Goal: Information Seeking & Learning: Learn about a topic

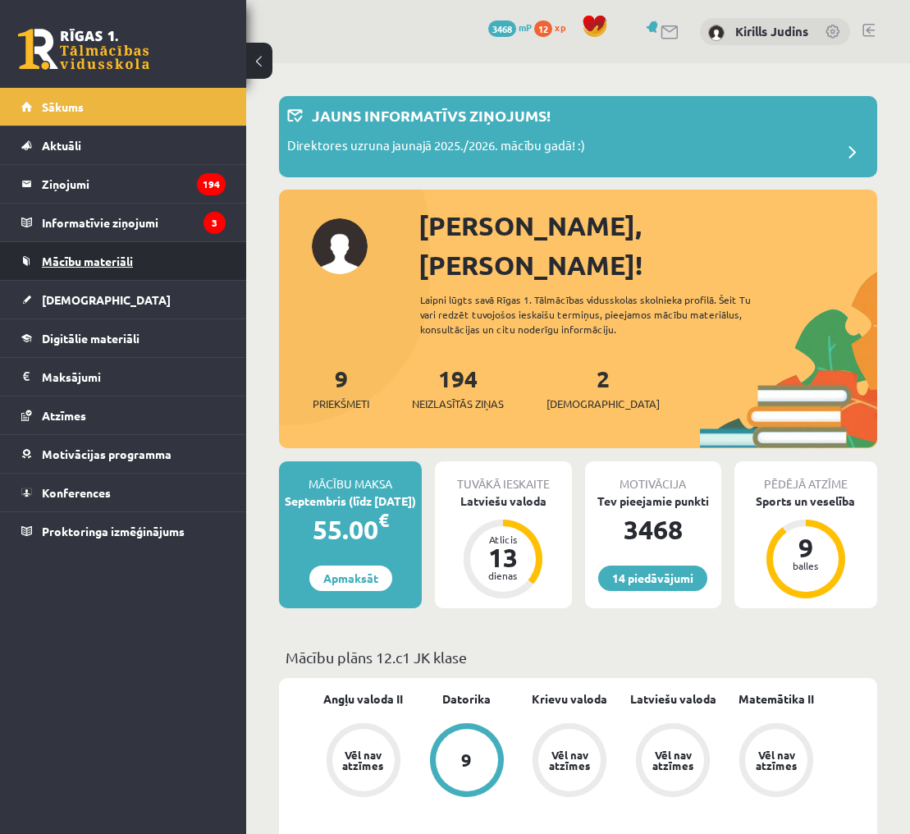
click at [105, 264] on span "Mācību materiāli" at bounding box center [87, 261] width 91 height 15
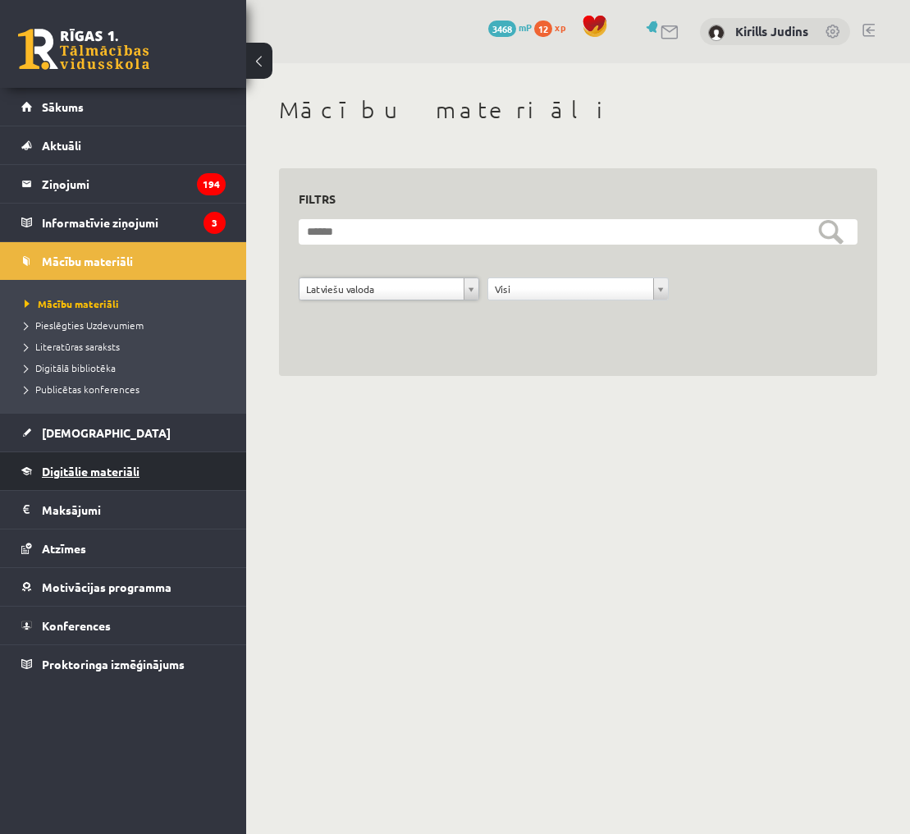
click at [100, 474] on span "Digitālie materiāli" at bounding box center [91, 471] width 98 height 15
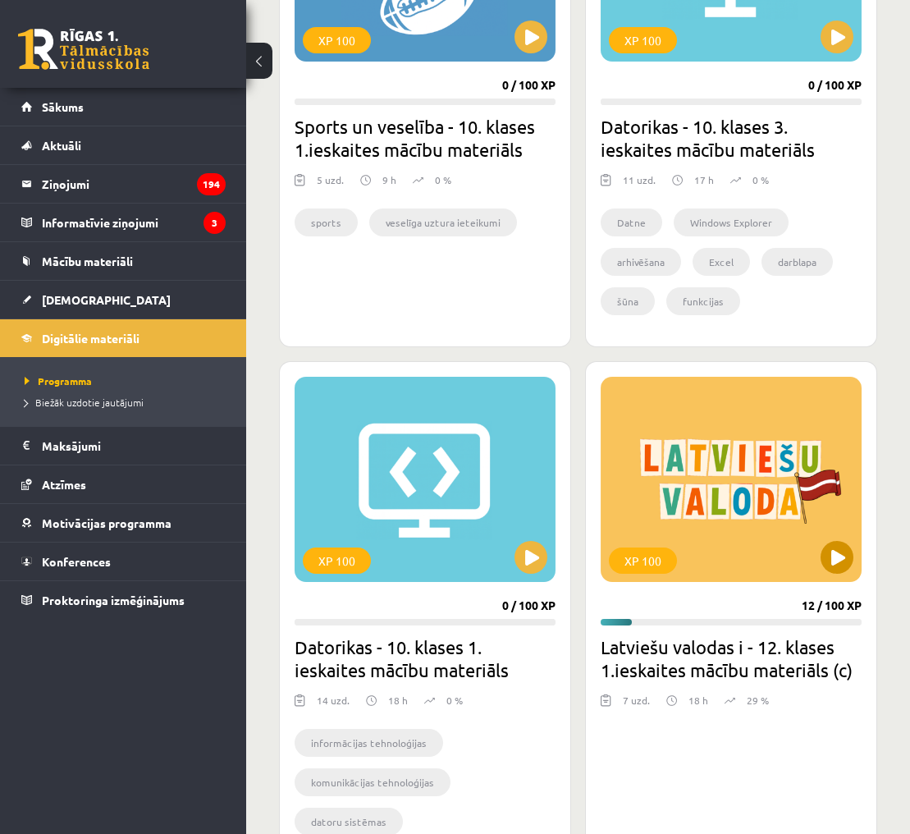
scroll to position [1555, 0]
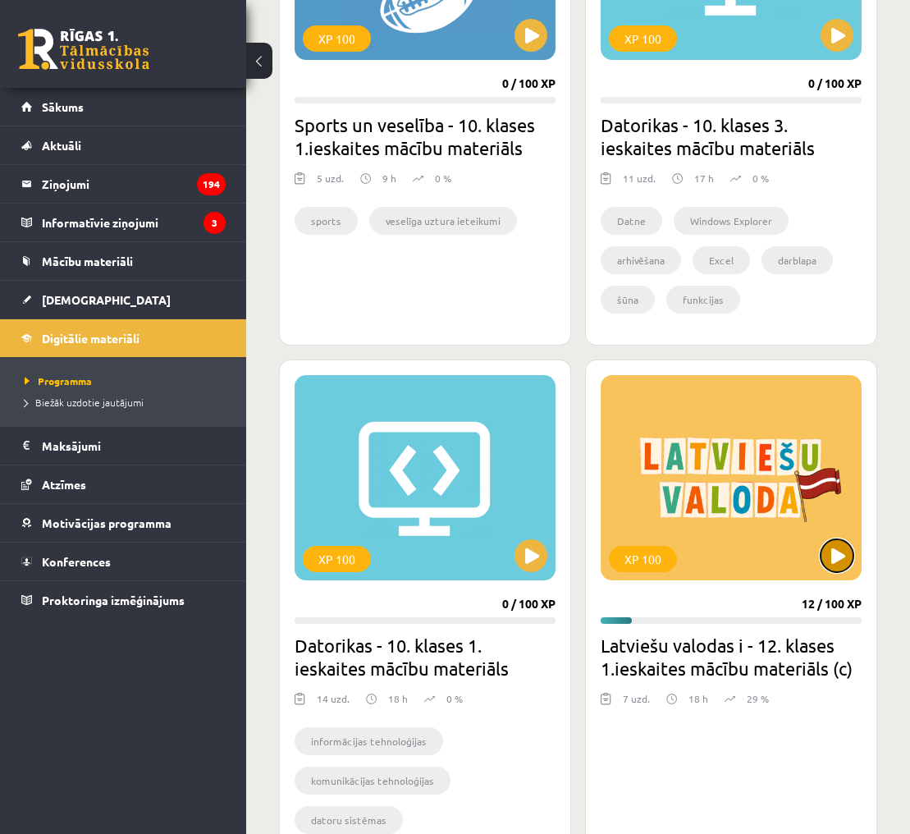
click at [835, 552] on button at bounding box center [837, 555] width 33 height 33
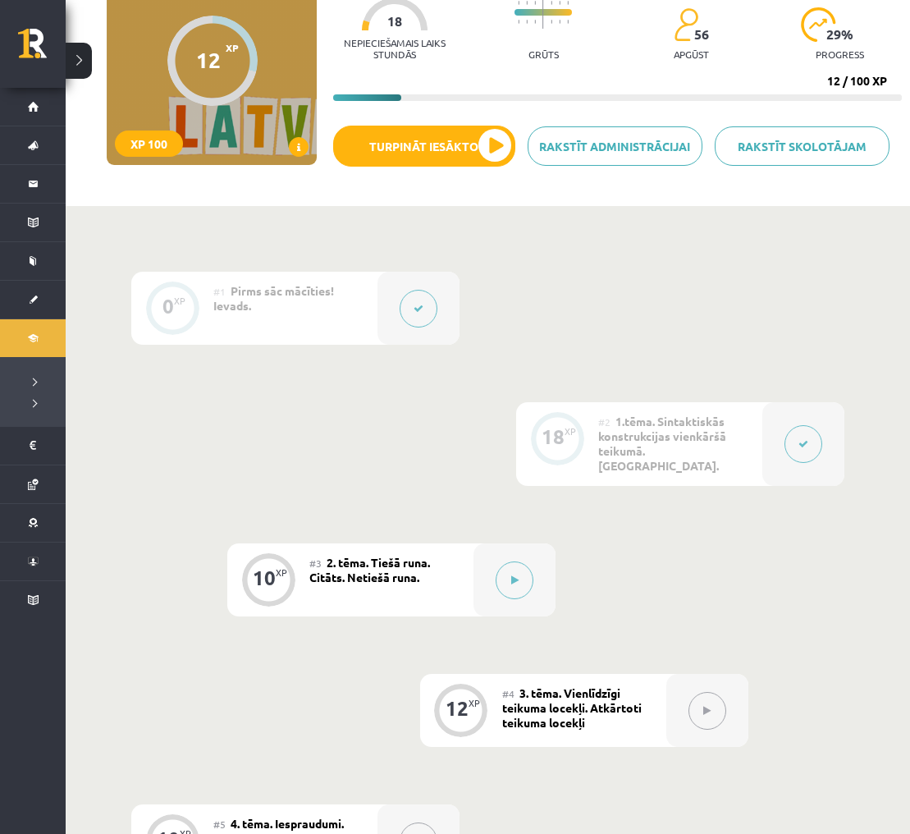
scroll to position [180, 0]
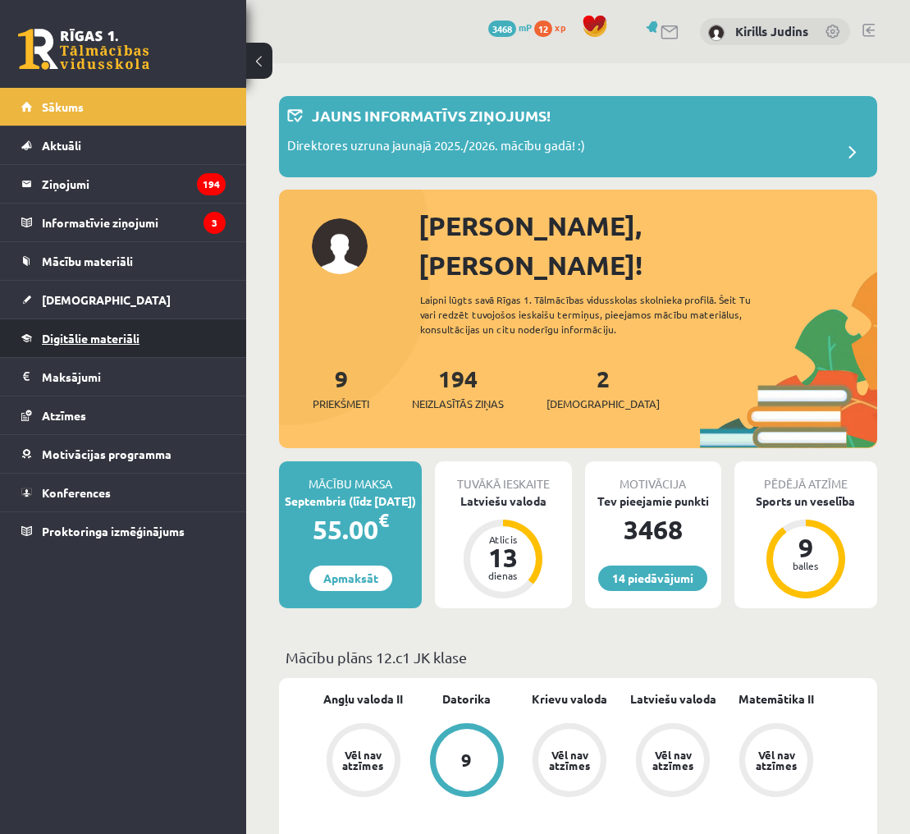
click at [109, 337] on span "Digitālie materiāli" at bounding box center [91, 338] width 98 height 15
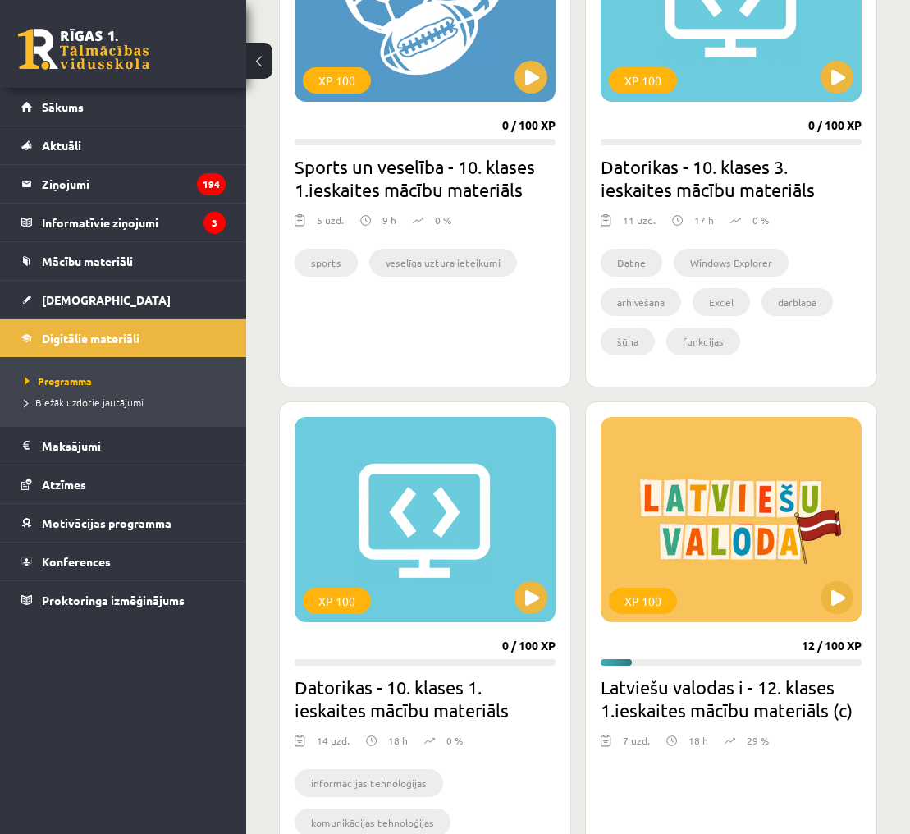
scroll to position [1515, 0]
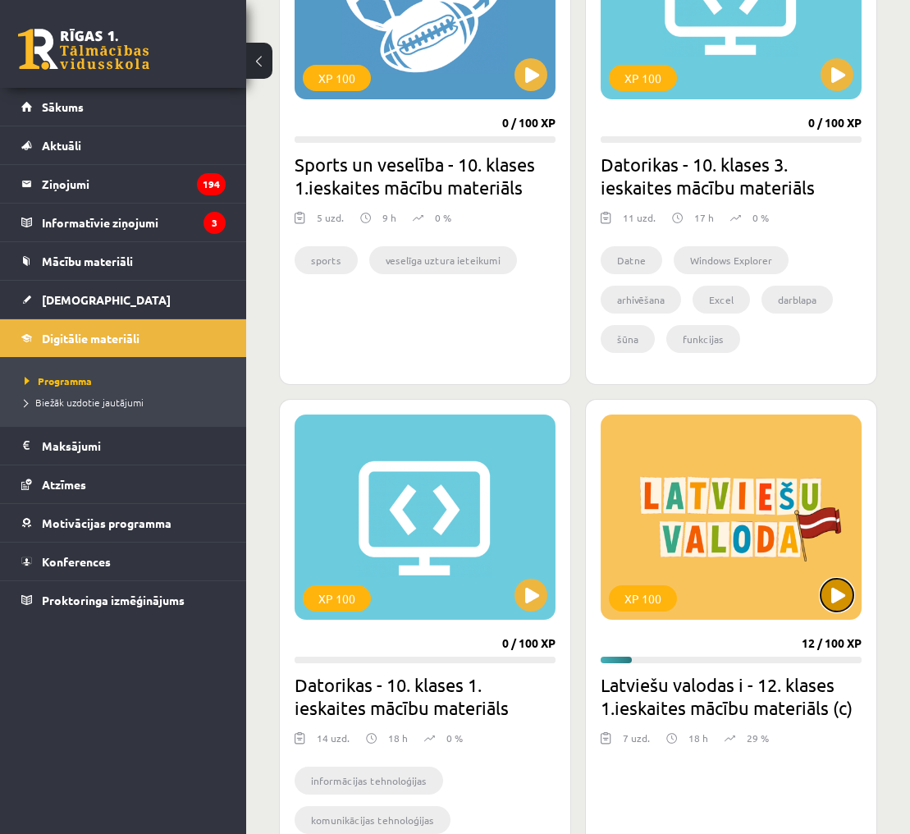
click at [834, 594] on button at bounding box center [837, 595] width 33 height 33
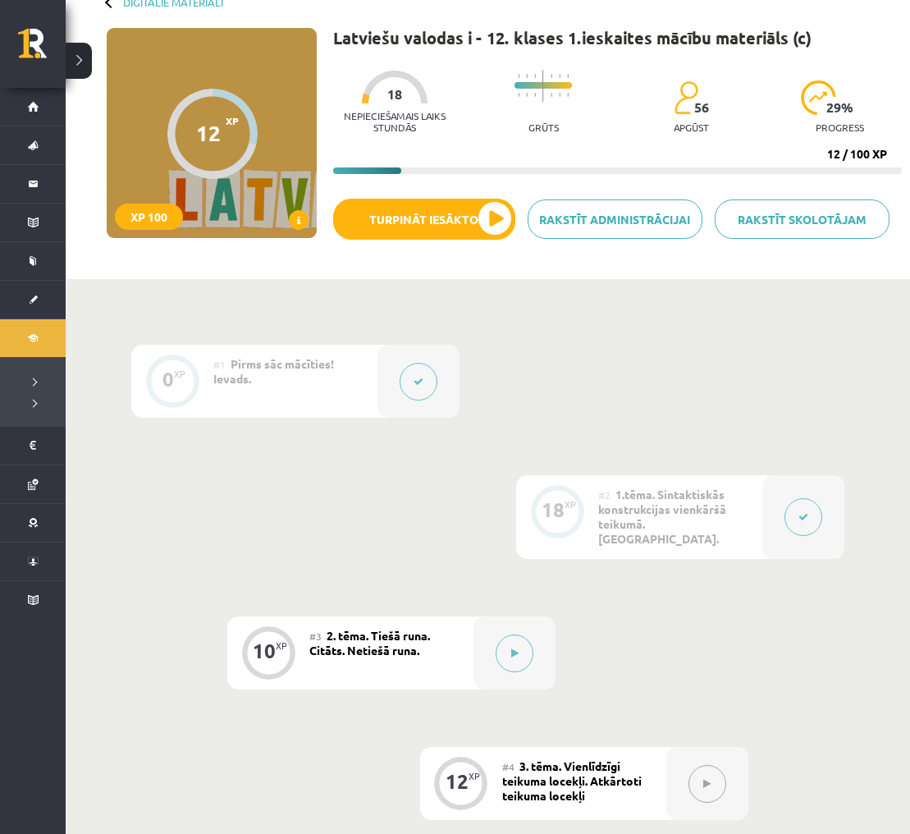
scroll to position [119, 0]
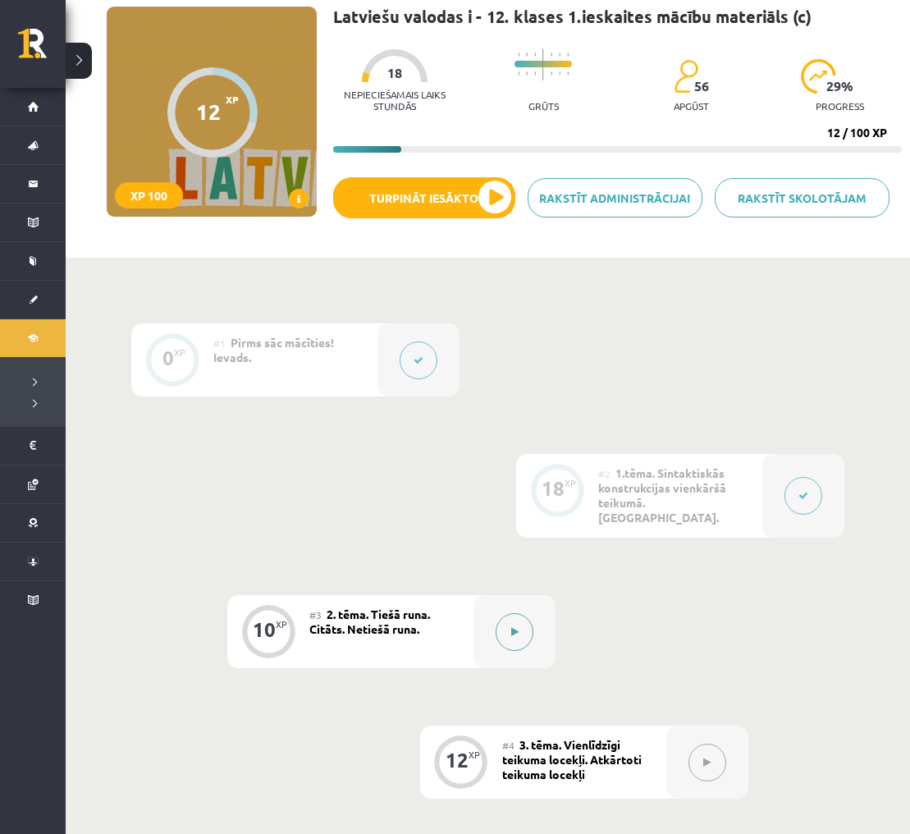
click at [522, 617] on button at bounding box center [515, 632] width 38 height 38
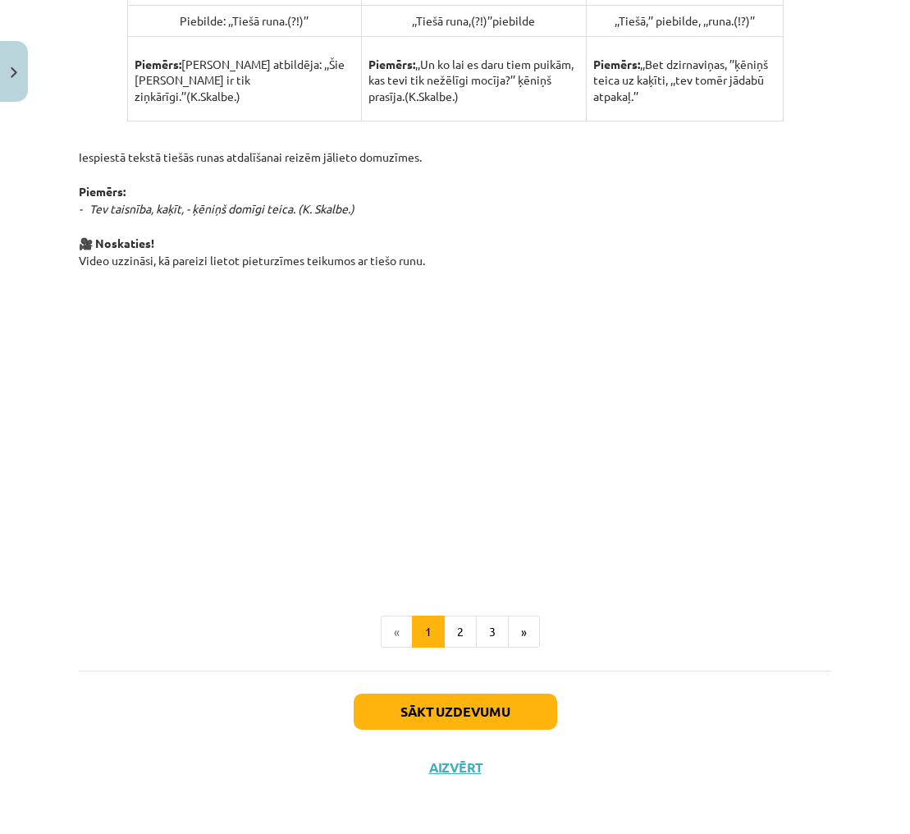
scroll to position [1027, 0]
click at [460, 634] on button "2" at bounding box center [460, 632] width 33 height 33
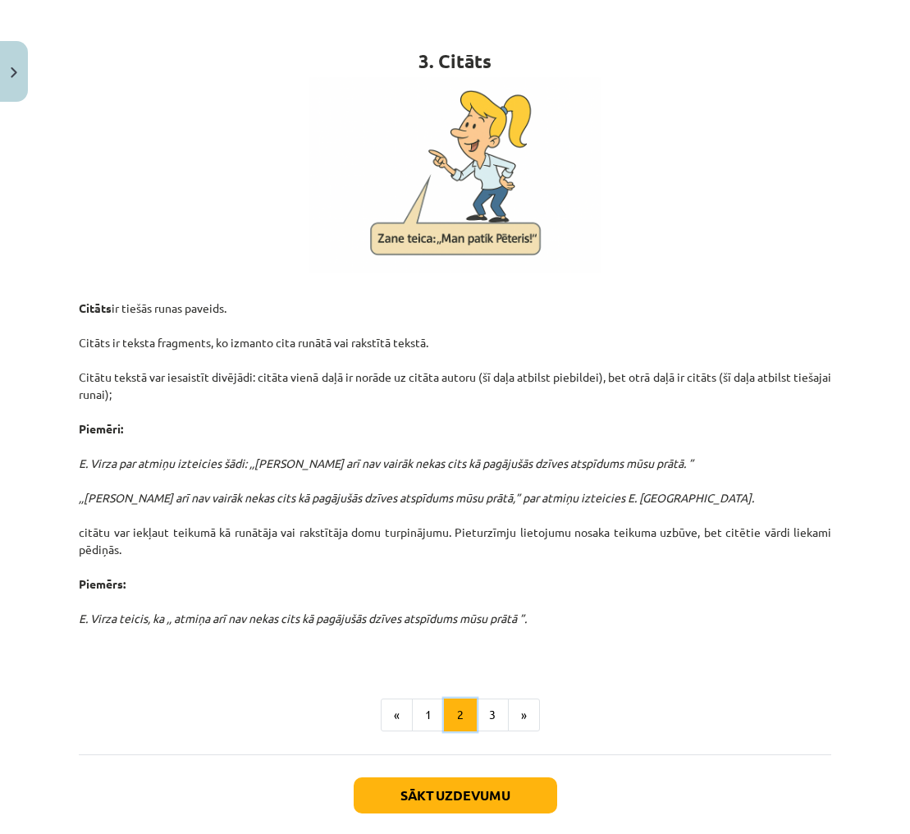
scroll to position [294, 0]
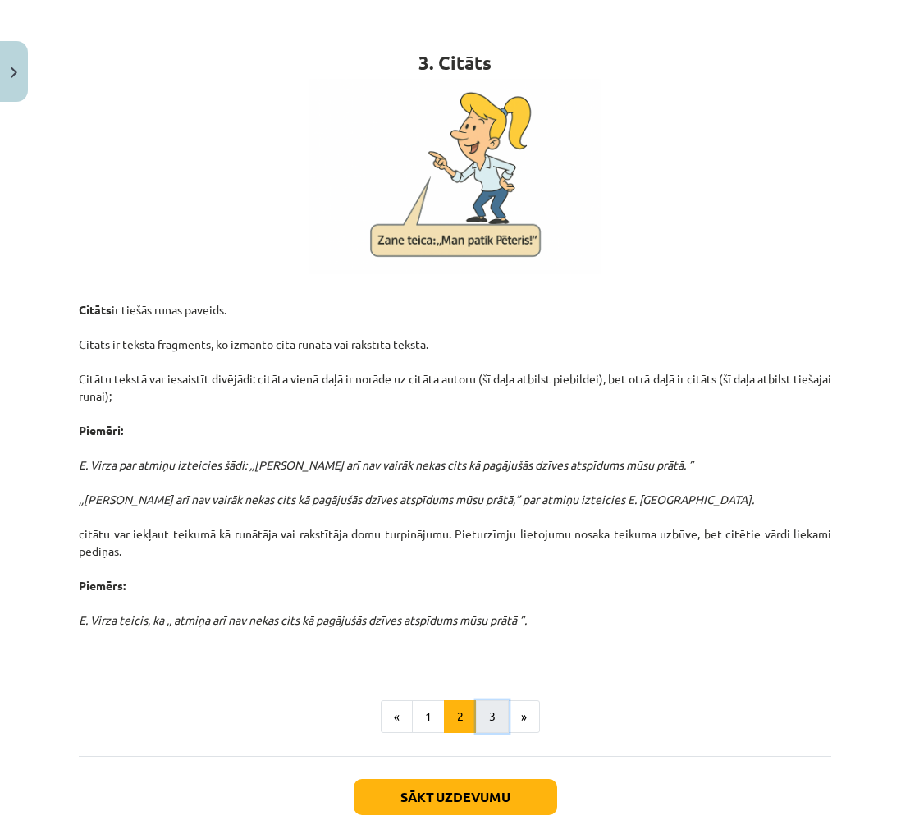
click at [497, 724] on button "3" at bounding box center [492, 716] width 33 height 33
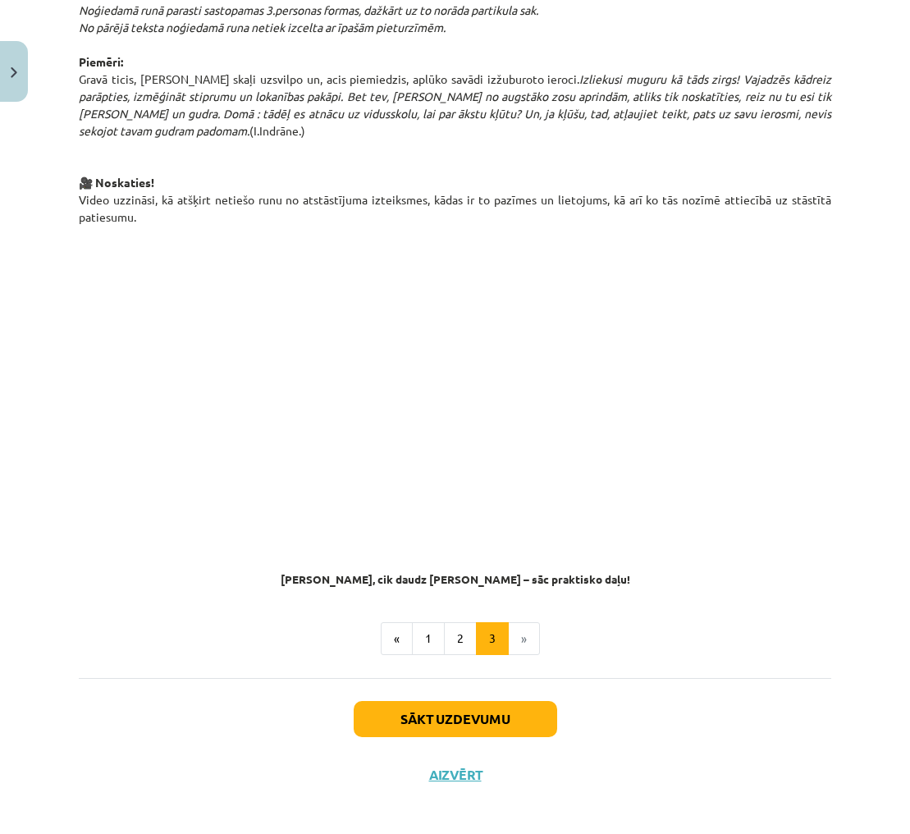
scroll to position [1096, 0]
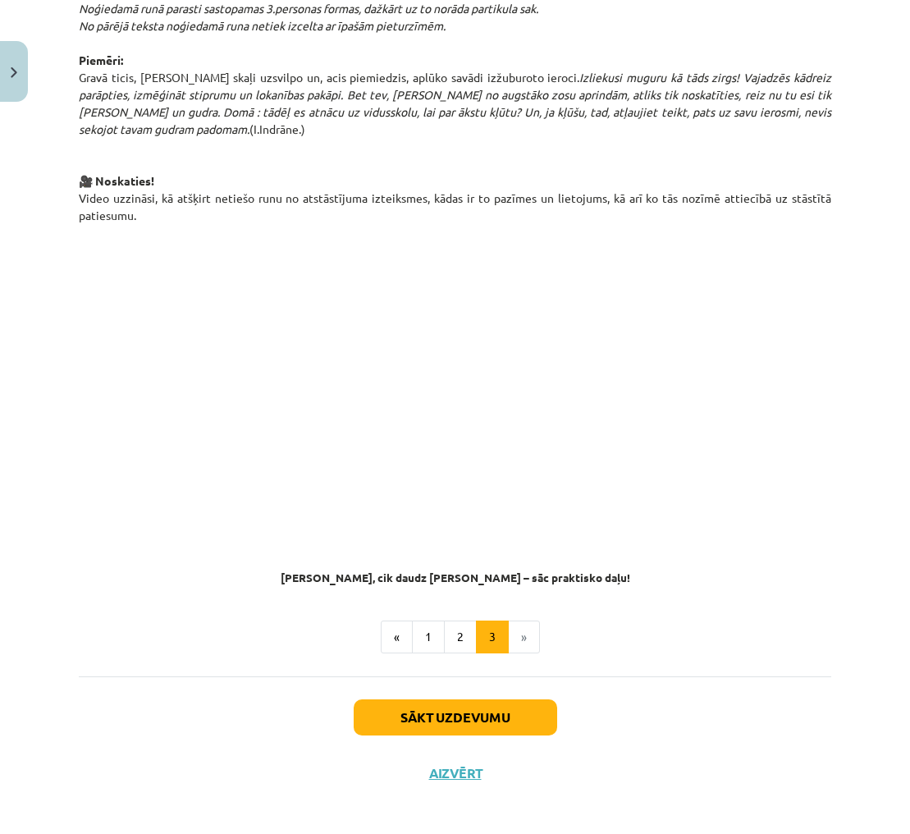
click at [530, 635] on li "»" at bounding box center [524, 637] width 31 height 33
click at [521, 635] on li "»" at bounding box center [524, 637] width 31 height 33
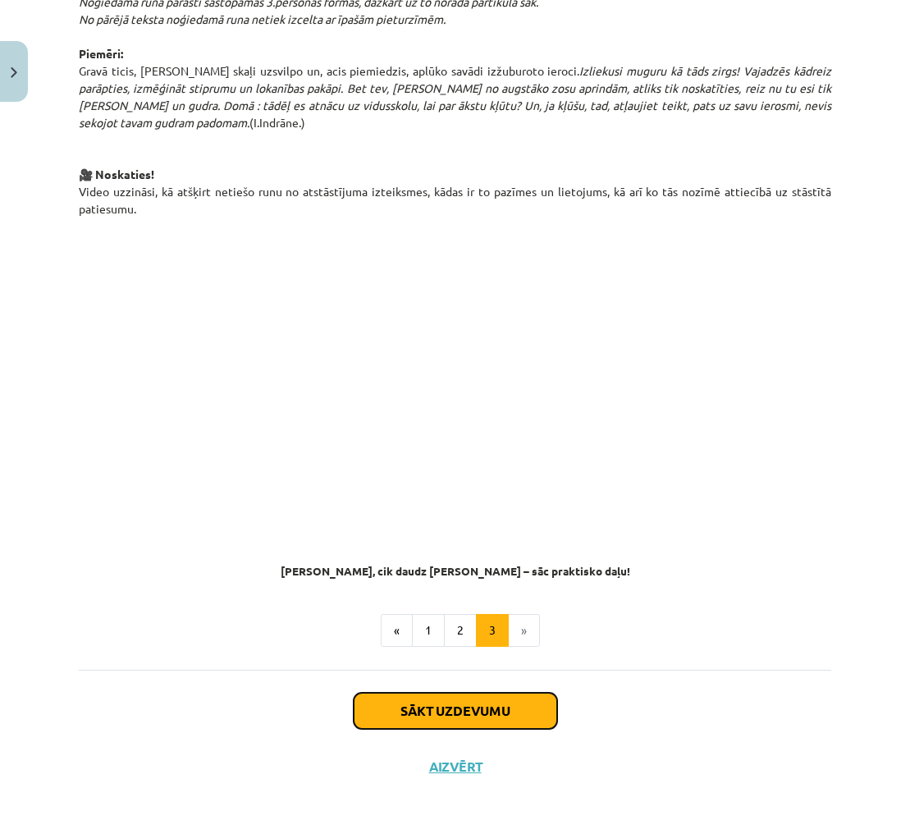
click at [383, 704] on button "Sākt uzdevumu" at bounding box center [456, 711] width 204 height 36
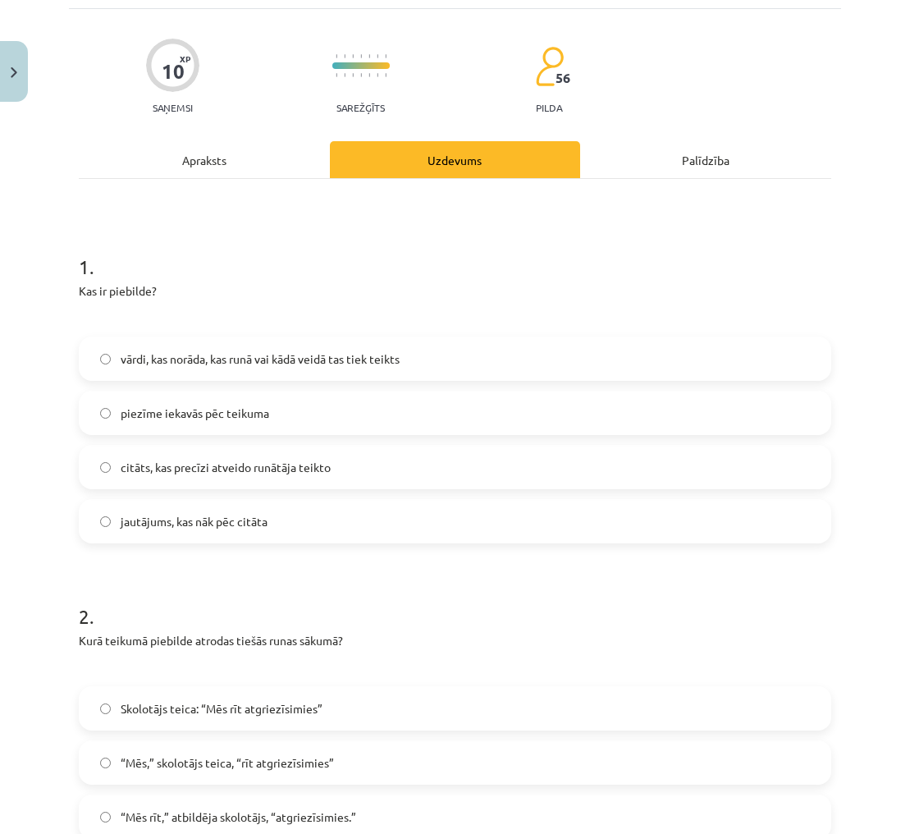
scroll to position [41, 0]
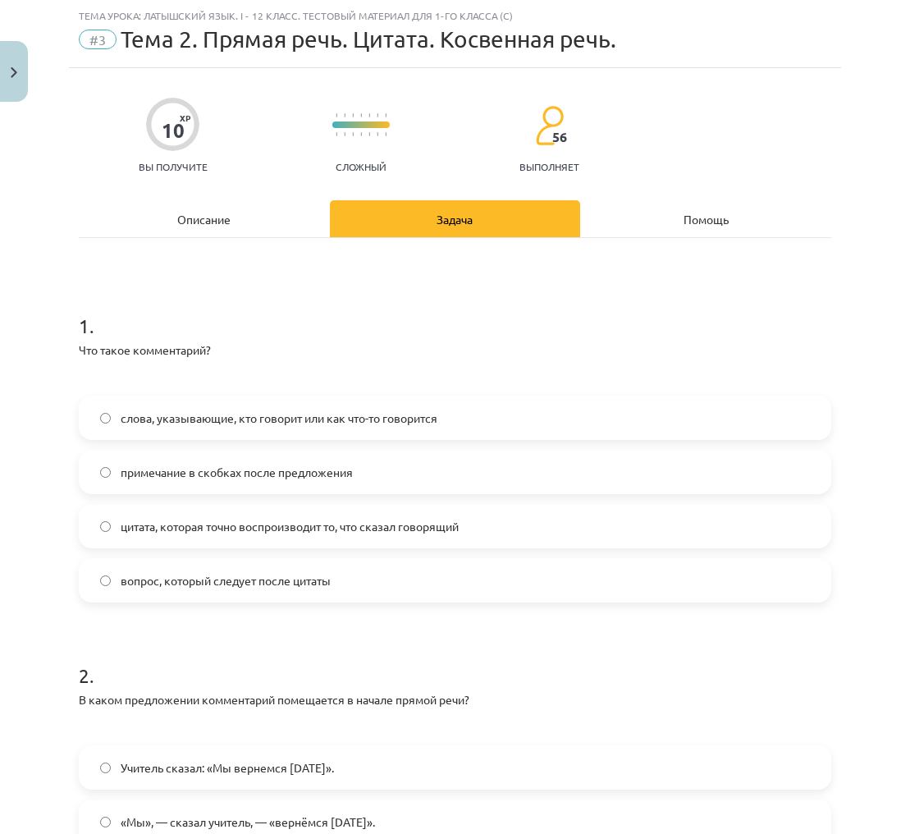
click at [605, 374] on p at bounding box center [455, 377] width 753 height 17
click at [587, 404] on label "слова, указывающие, кто говорит или как что-то говорится" at bounding box center [455, 417] width 750 height 41
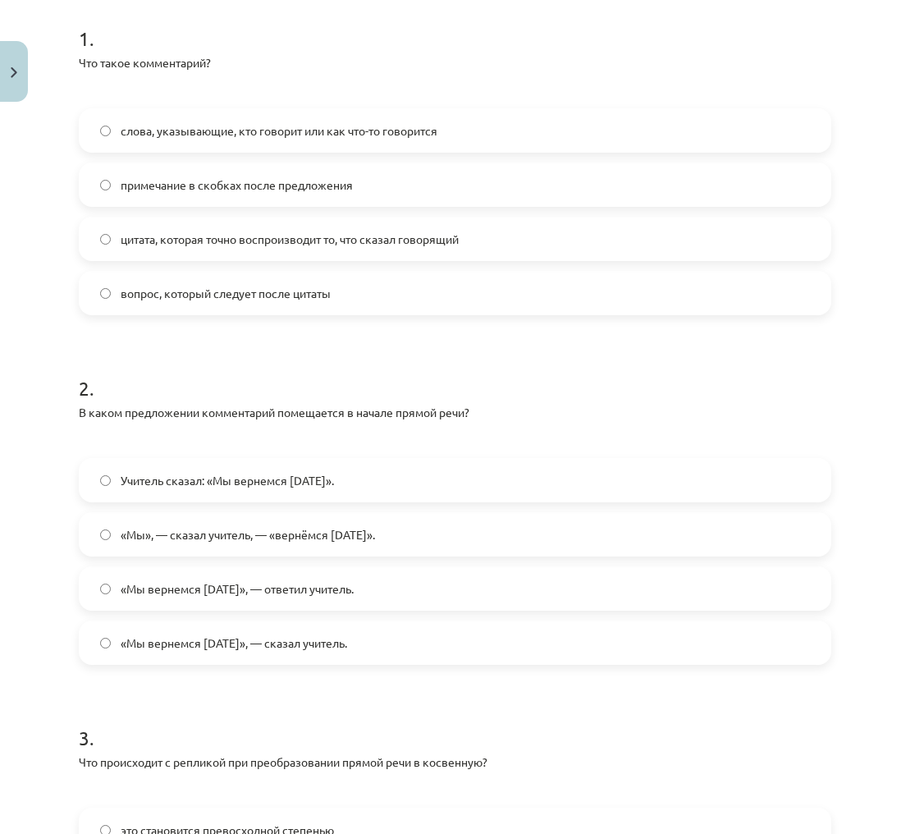
scroll to position [333, 0]
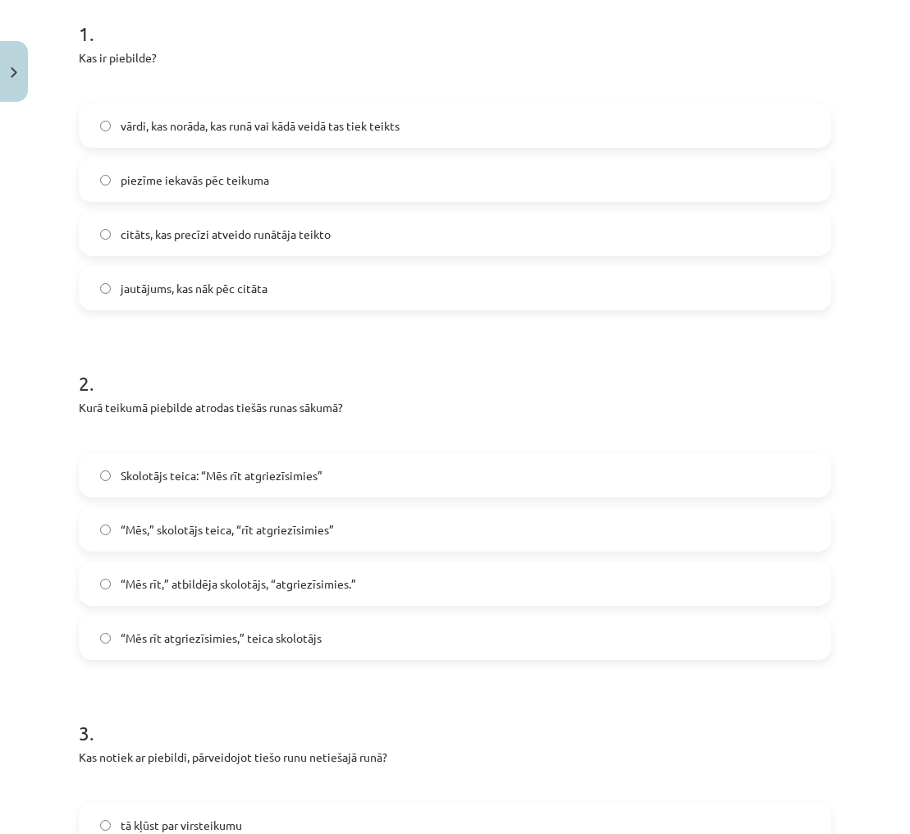
click at [209, 481] on span "Skolotājs teica: “Mēs rīt atgriezīsimies”" at bounding box center [222, 475] width 202 height 17
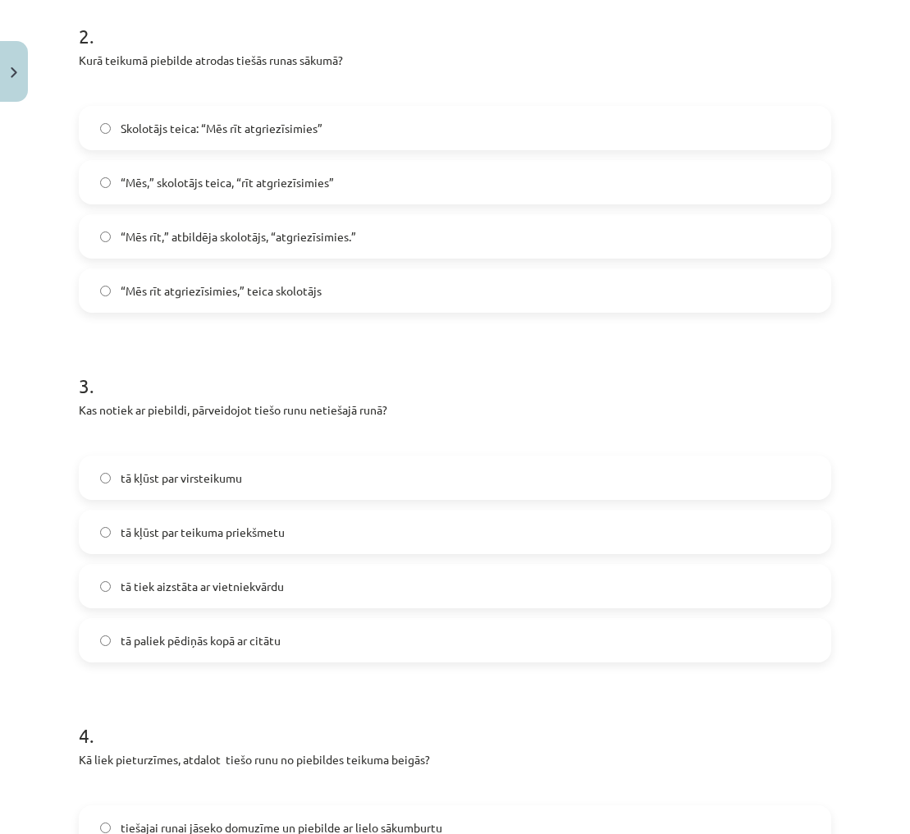
scroll to position [680, 0]
click at [255, 473] on label "tā kļūst par virsteikumu" at bounding box center [455, 478] width 750 height 41
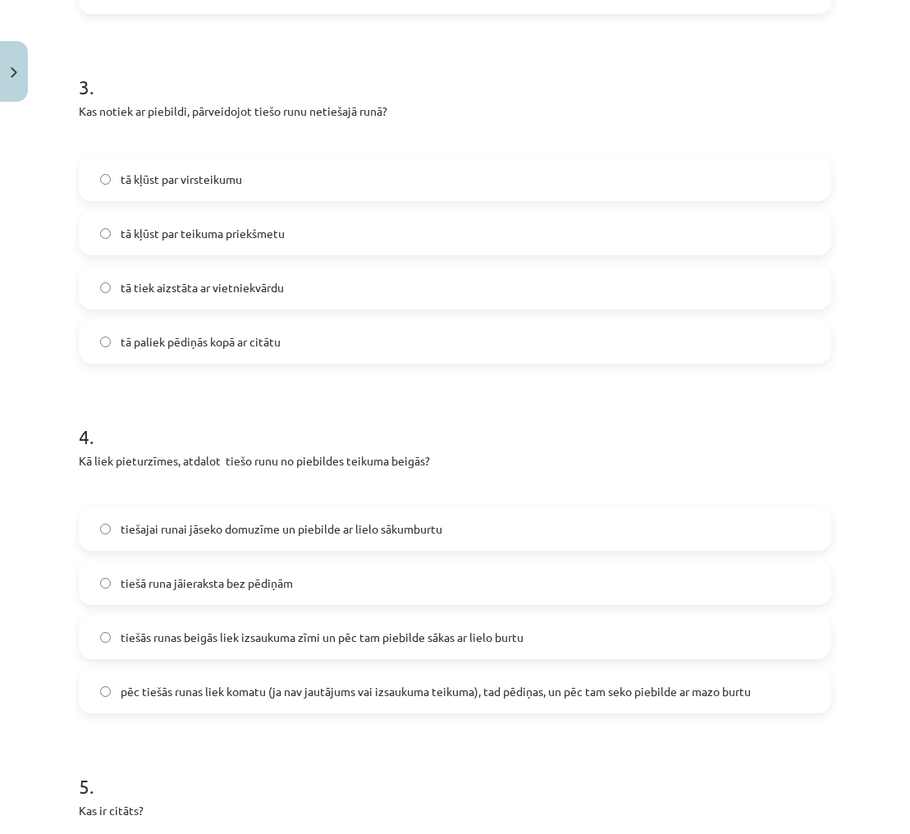
scroll to position [980, 0]
click at [665, 696] on span "pēc tiešās runas liek komatu (ja nav jautājums vai izsaukuma teikuma), tad pēdi…" at bounding box center [436, 690] width 630 height 17
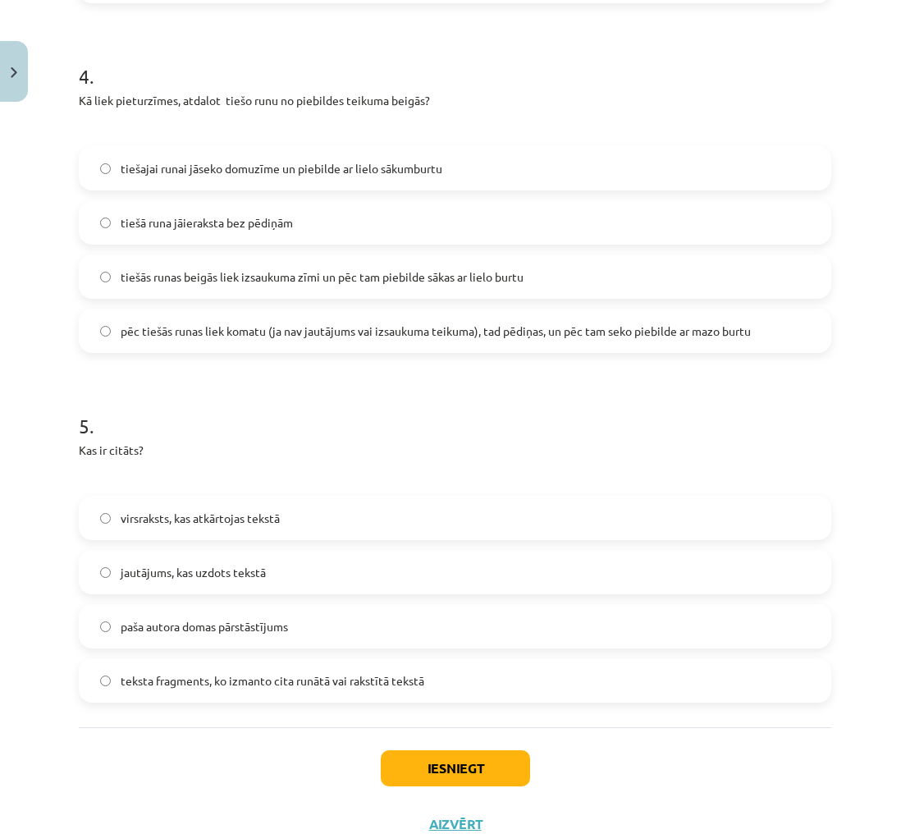
scroll to position [1351, 0]
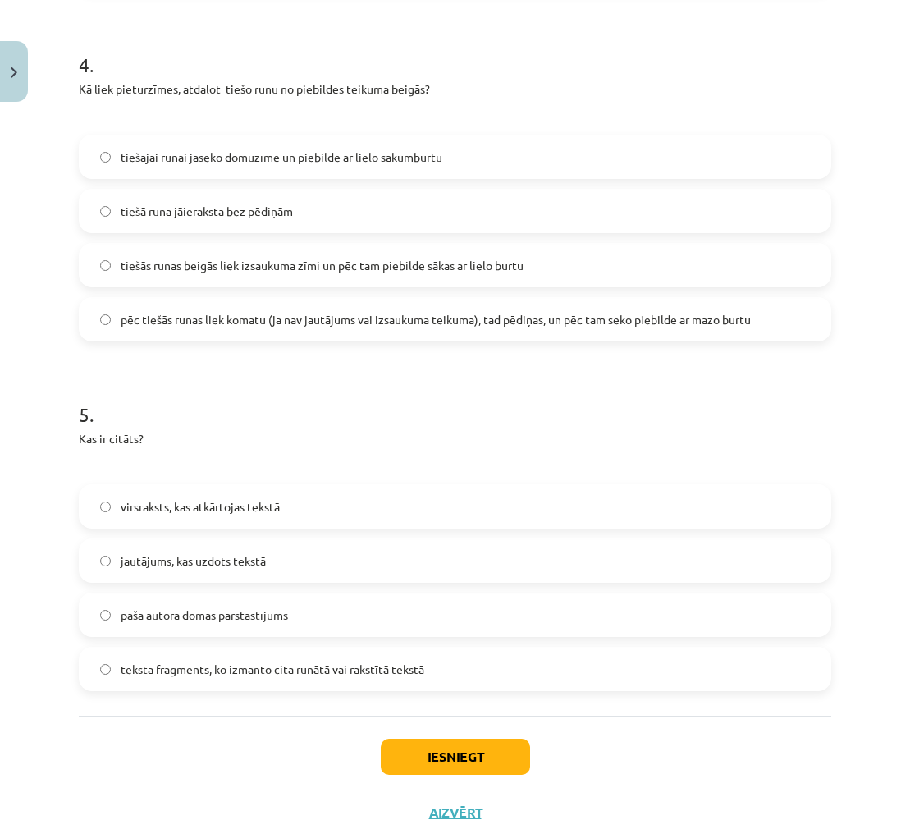
click at [164, 676] on span "teksta fragments, ko izmanto cita runātā vai rakstītā tekstā" at bounding box center [273, 669] width 304 height 17
click at [464, 746] on button "Iesniegt" at bounding box center [455, 757] width 149 height 36
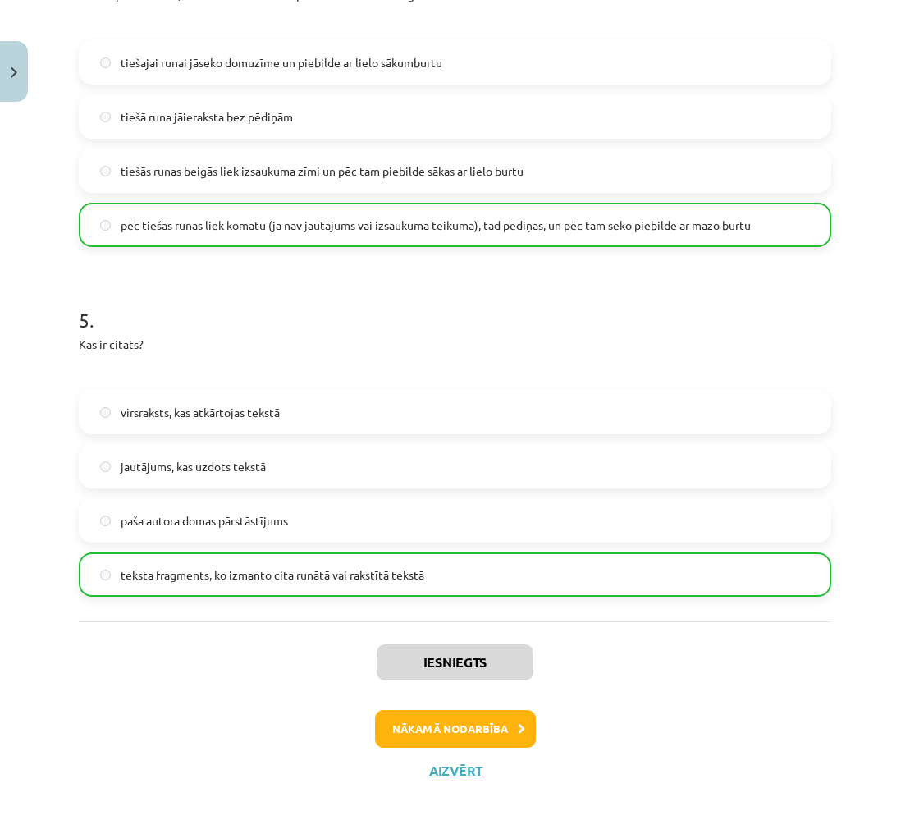
scroll to position [1451, 0]
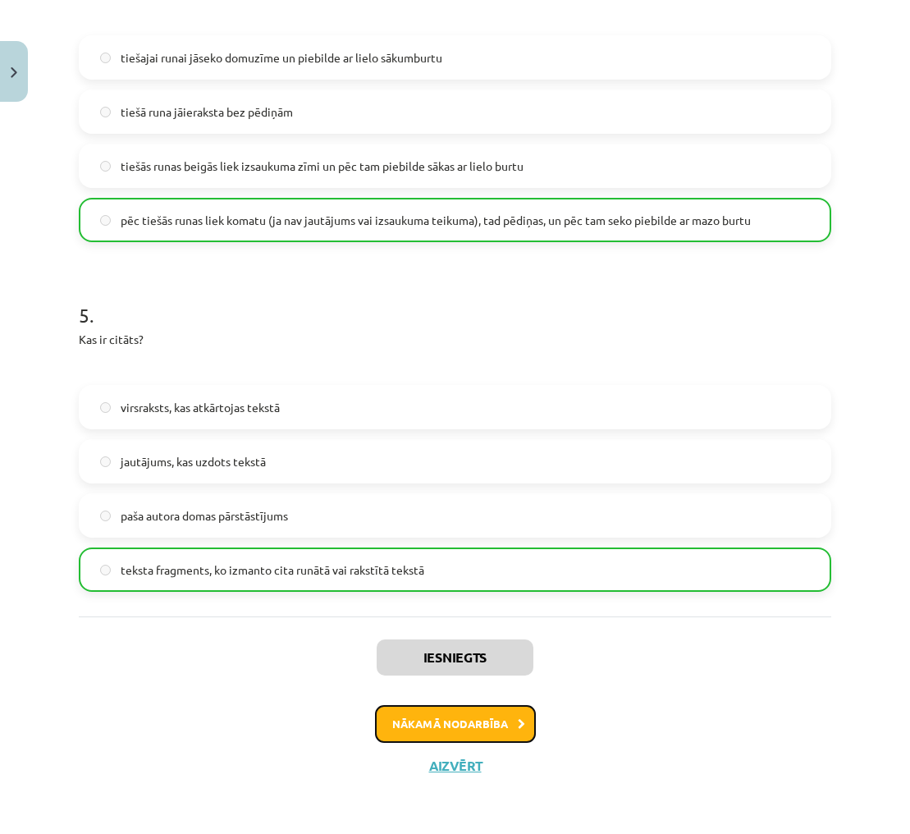
click at [516, 713] on button "Nākamā nodarbība" at bounding box center [455, 724] width 161 height 38
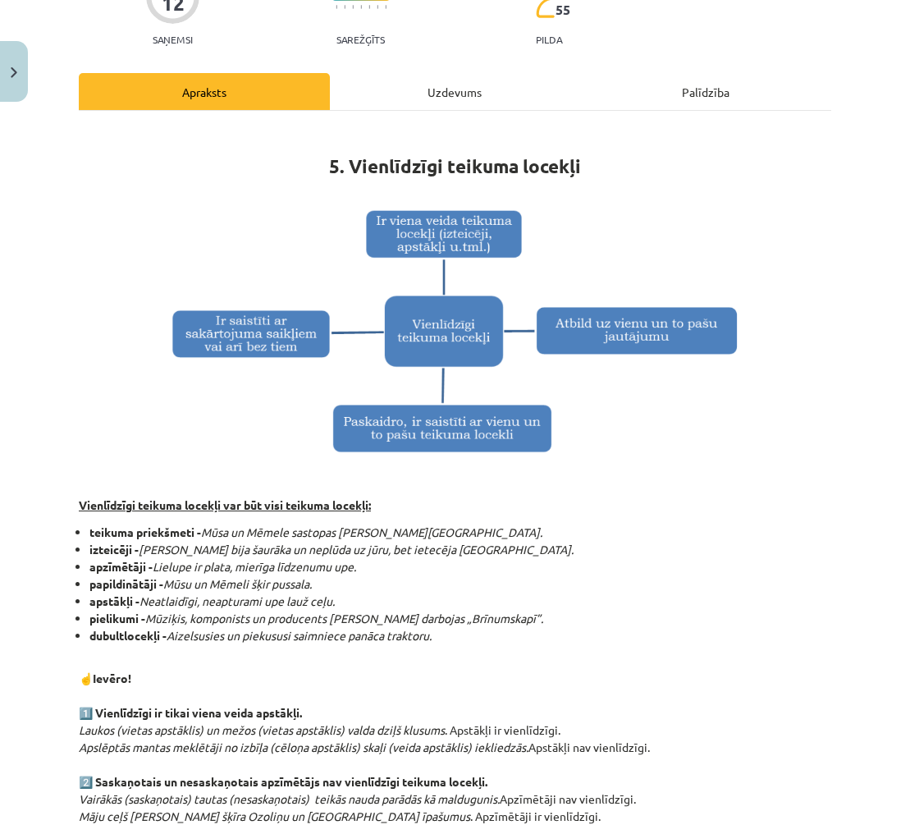
scroll to position [142, 0]
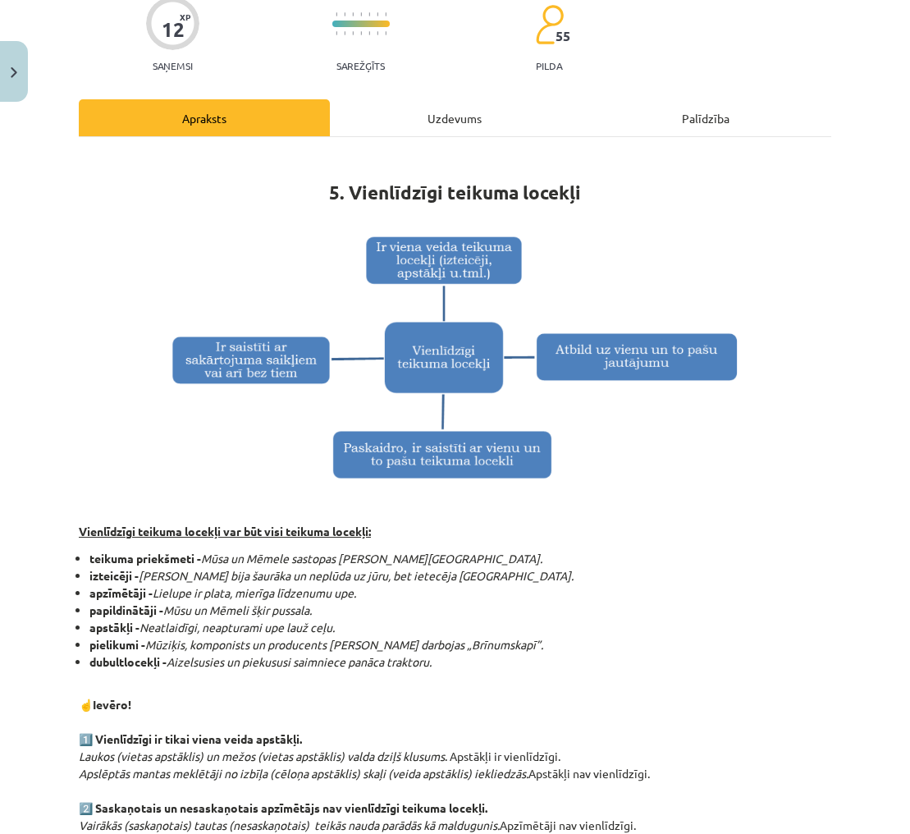
drag, startPoint x: 89, startPoint y: 577, endPoint x: 142, endPoint y: 575, distance: 53.4
click at [132, 578] on strong "izteicēji -" at bounding box center [113, 575] width 49 height 15
copy strong "izteicēji"
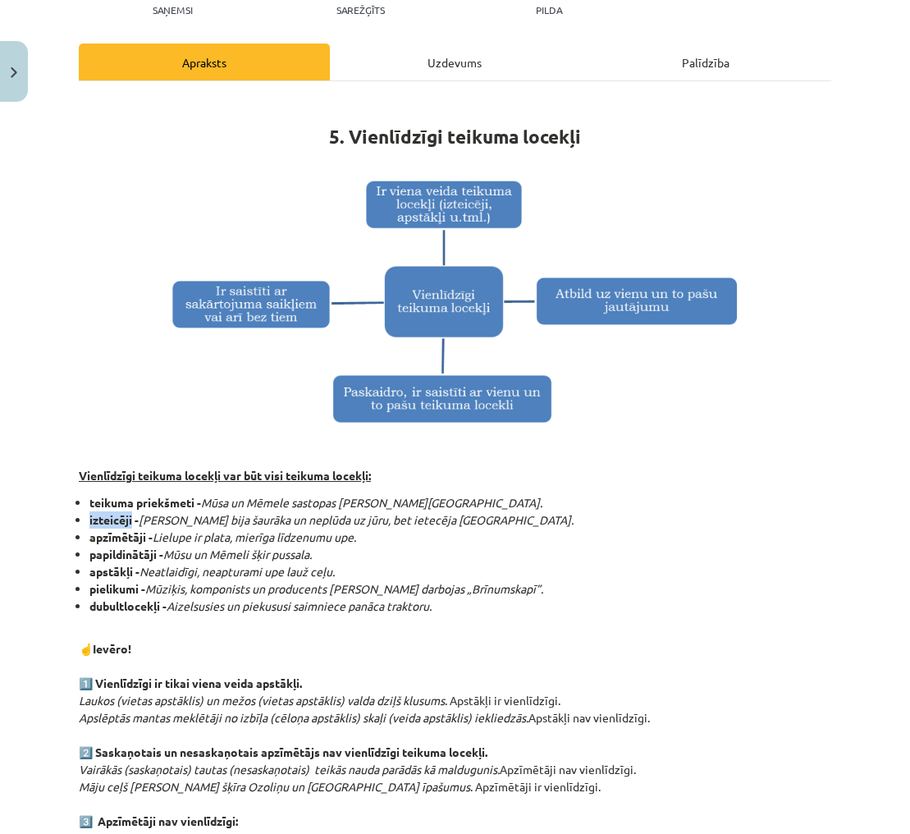
scroll to position [200, 0]
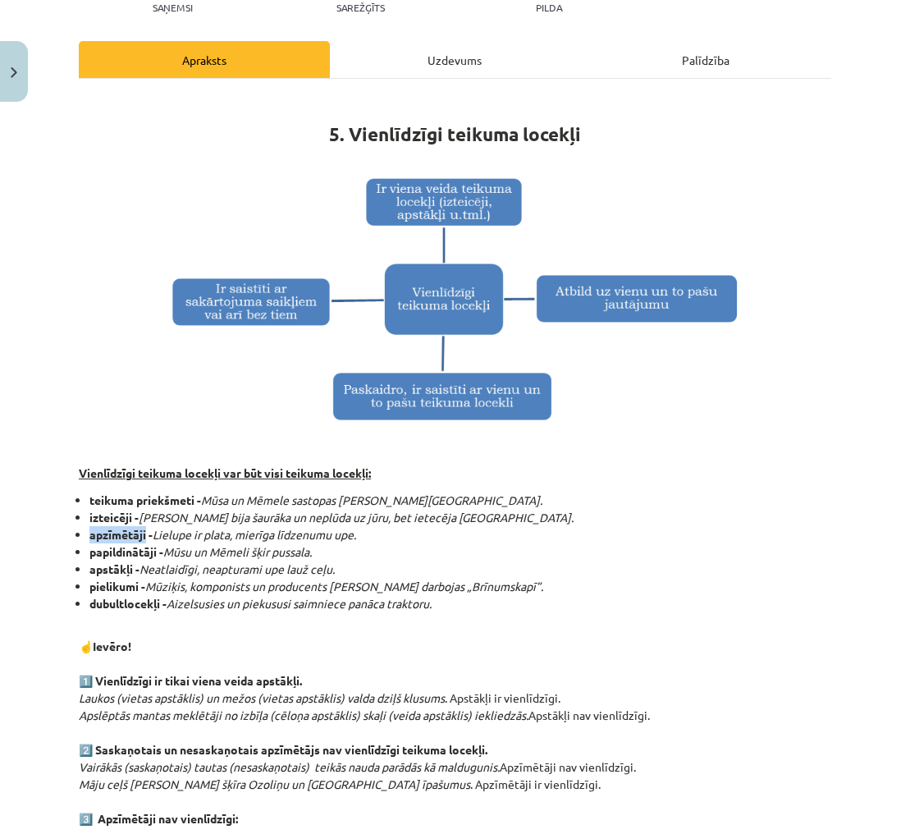
drag, startPoint x: 94, startPoint y: 535, endPoint x: 146, endPoint y: 534, distance: 51.7
click at [146, 534] on strong "apzīmētāji -" at bounding box center [120, 534] width 63 height 15
copy strong "apzīmētāji"
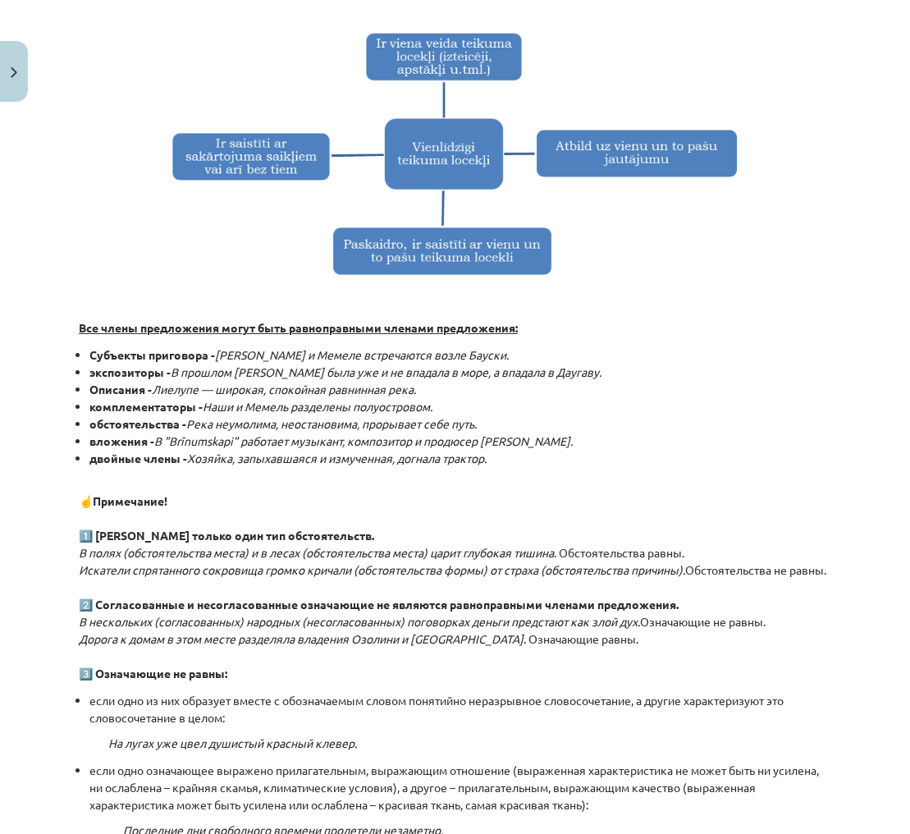
scroll to position [346, 0]
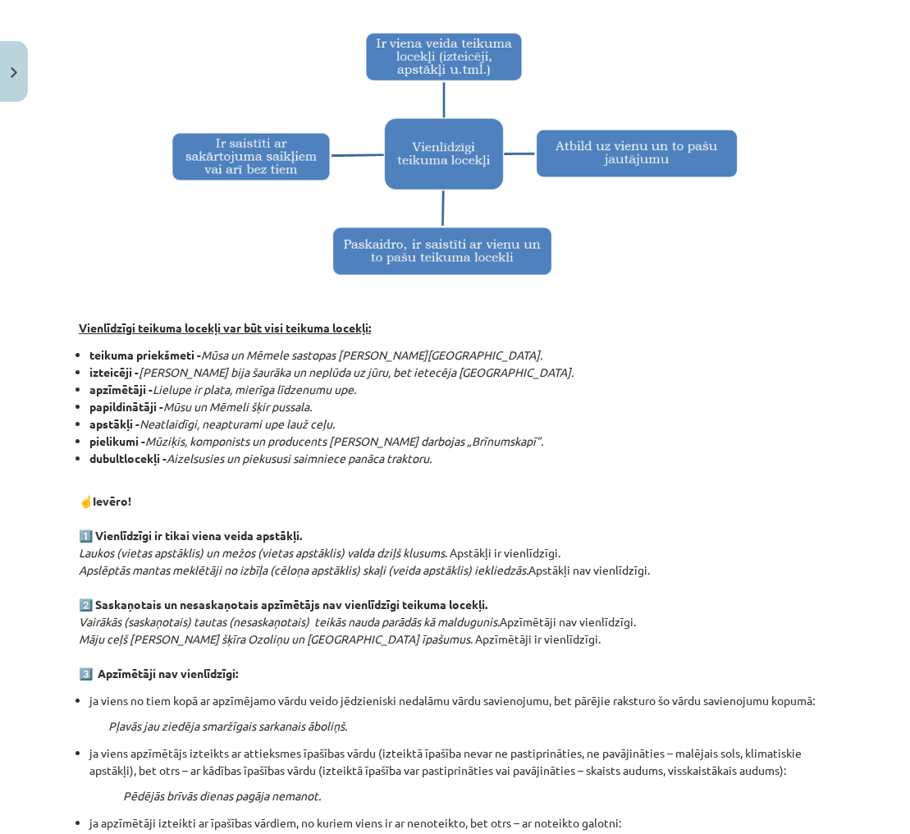
click at [633, 425] on li "apstākļi - Neatlaidīgi, neapturami upe lauž ceļu." at bounding box center [460, 423] width 742 height 17
drag, startPoint x: 90, startPoint y: 459, endPoint x: 163, endPoint y: 463, distance: 72.4
click at [163, 463] on strong "dubultlocekļi -" at bounding box center [127, 458] width 77 height 15
copy strong "dubultlocekļi"
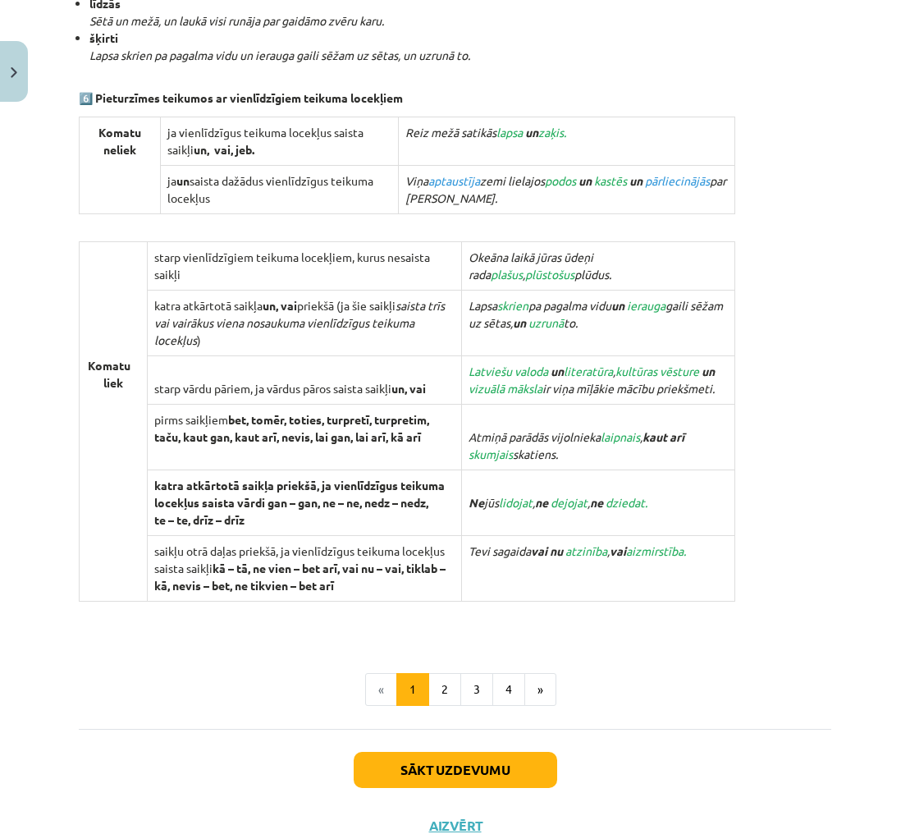
scroll to position [1378, 0]
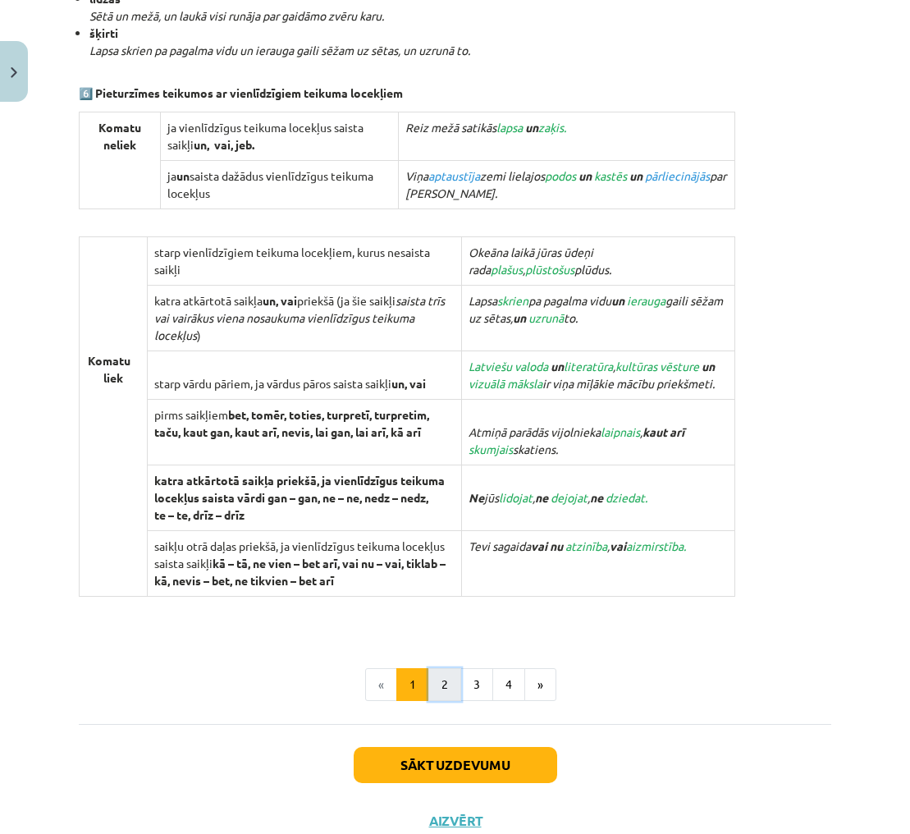
click at [444, 676] on button "2" at bounding box center [445, 684] width 33 height 33
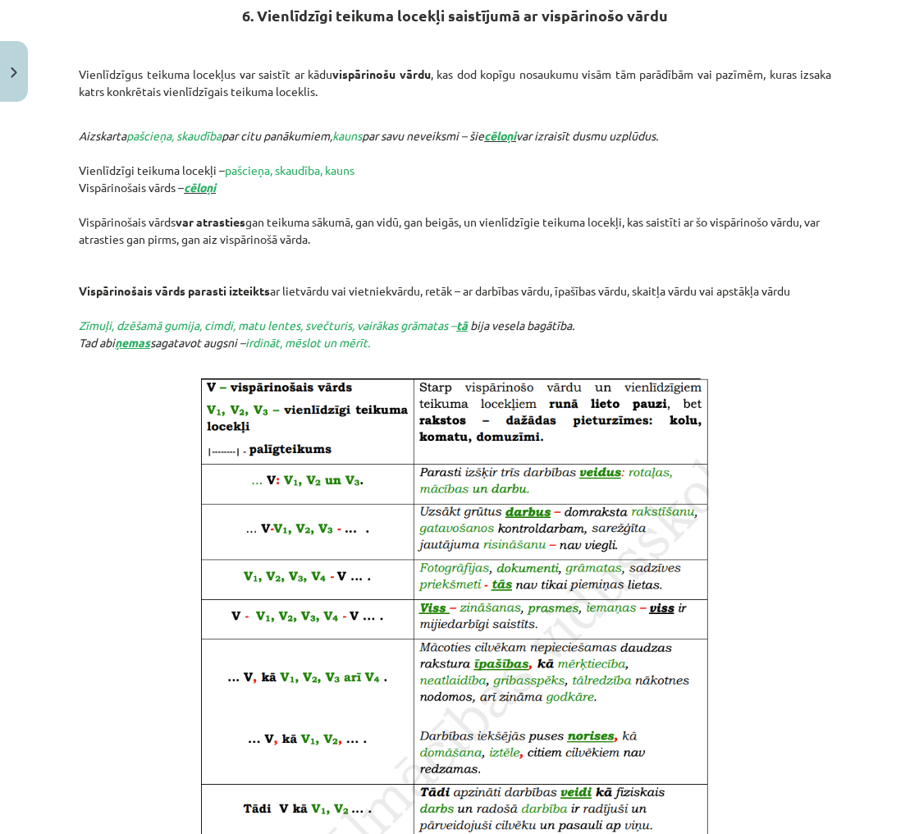
scroll to position [325, 0]
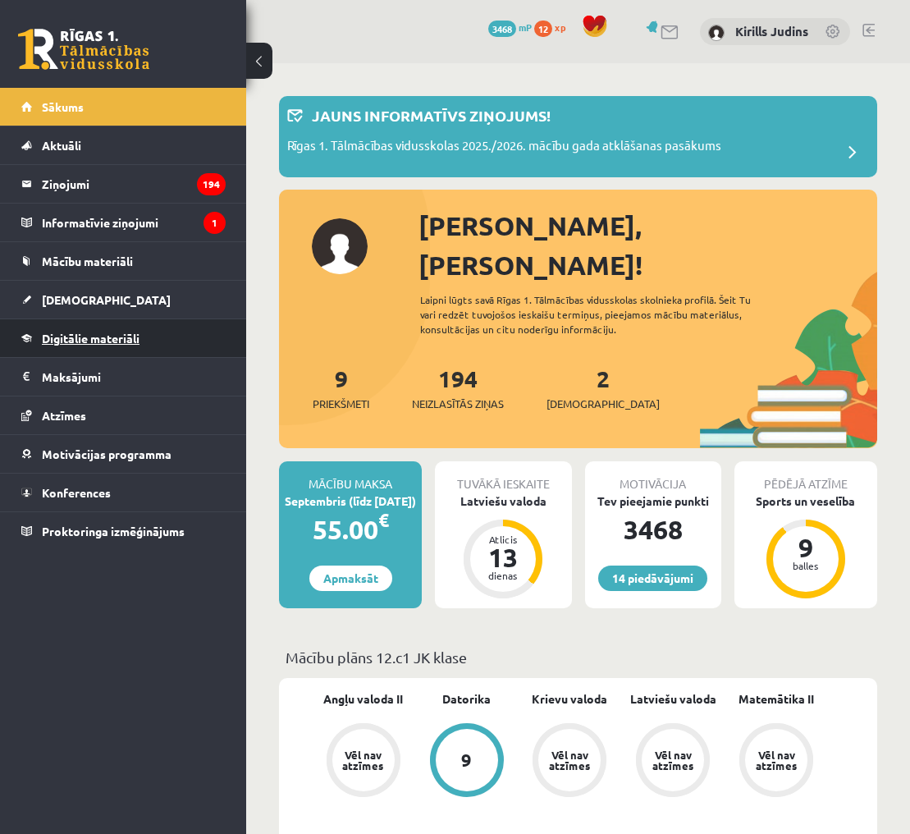
click at [116, 334] on span "Digitālie materiāli" at bounding box center [91, 338] width 98 height 15
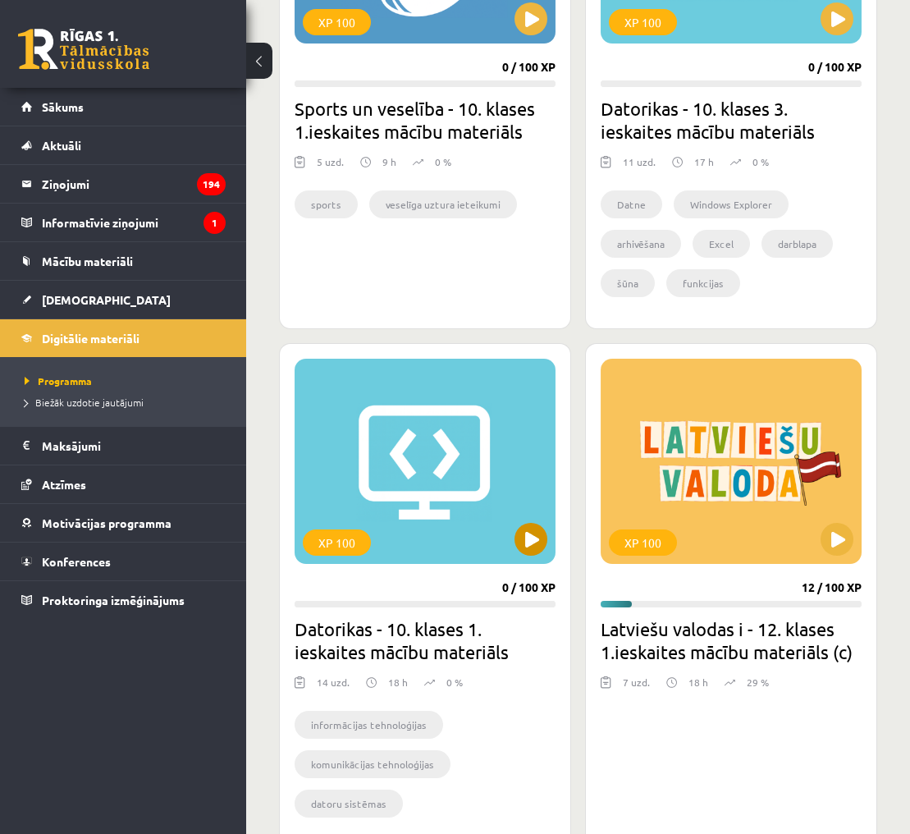
scroll to position [1584, 0]
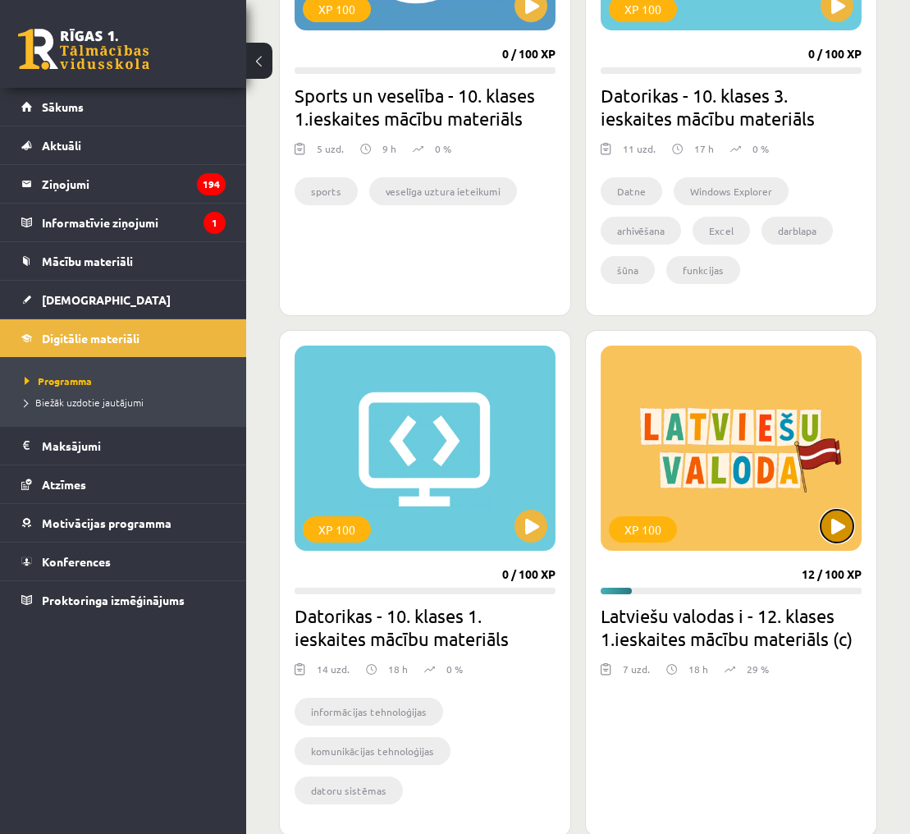
click at [832, 516] on button at bounding box center [837, 526] width 33 height 33
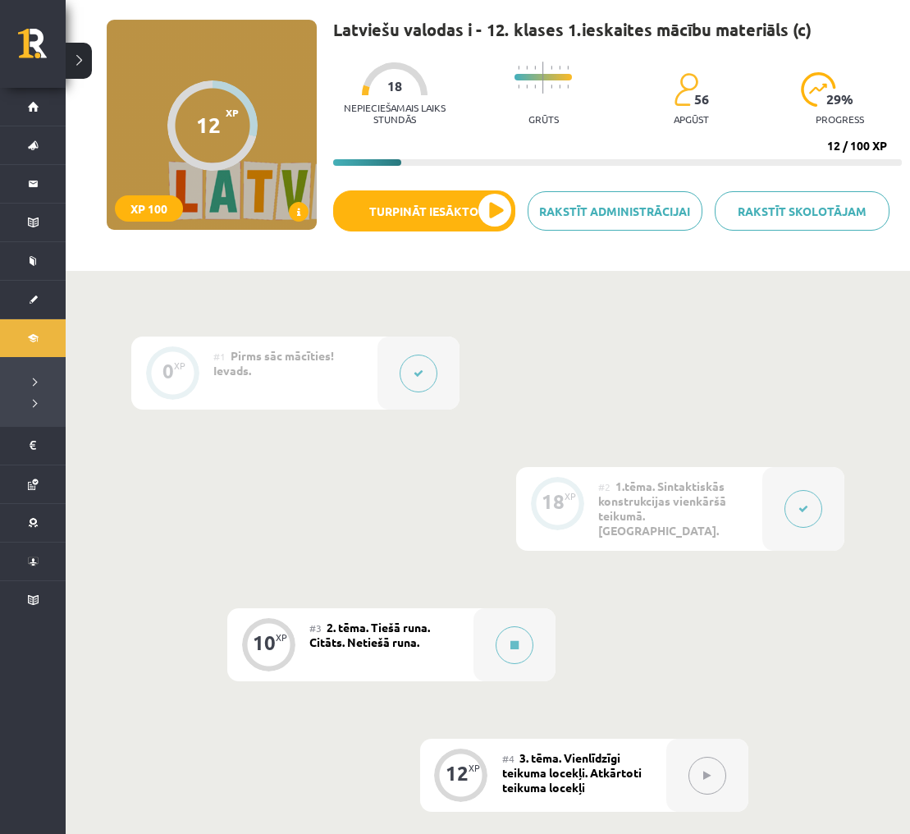
scroll to position [107, 0]
click at [520, 626] on button at bounding box center [515, 645] width 38 height 38
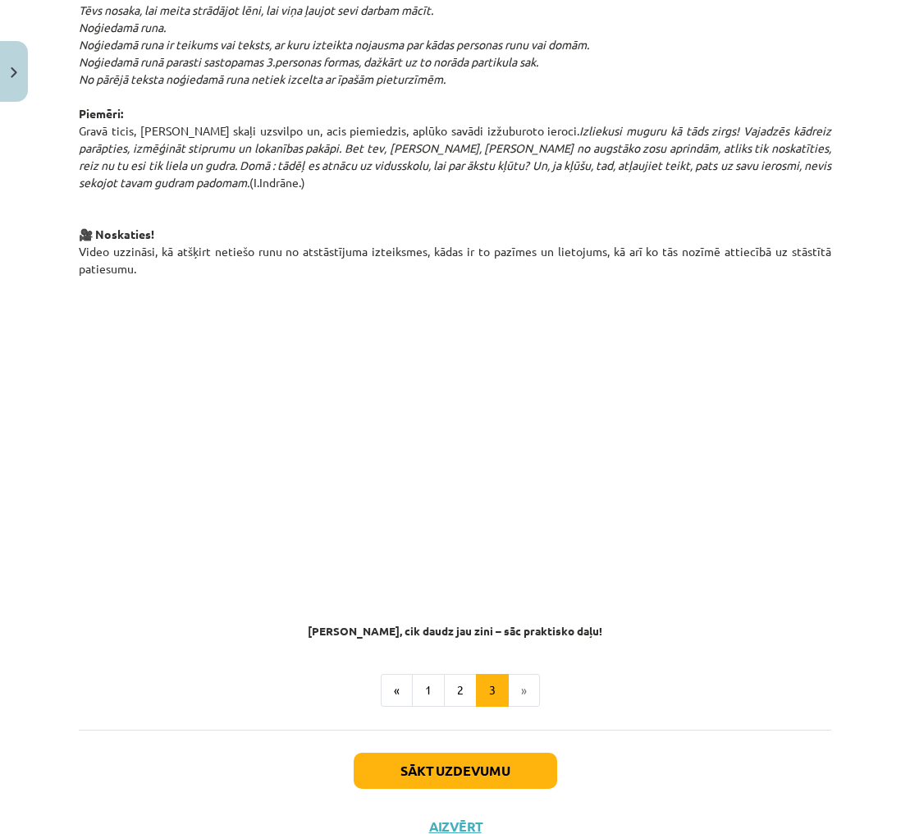
scroll to position [1103, 0]
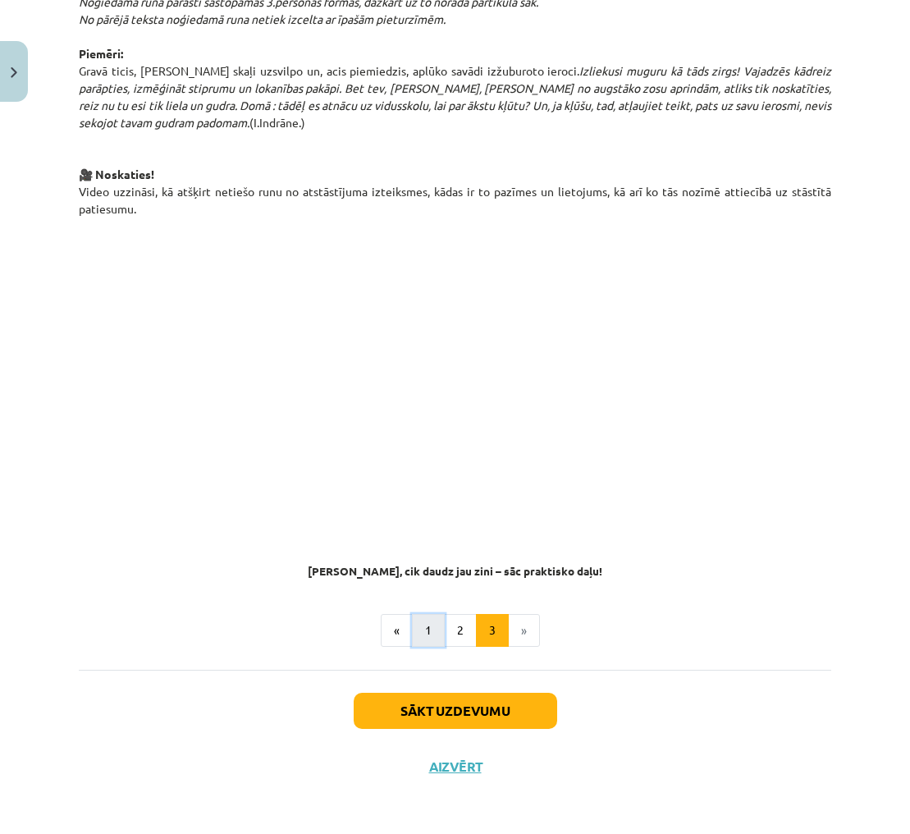
click at [429, 625] on button "1" at bounding box center [428, 630] width 33 height 33
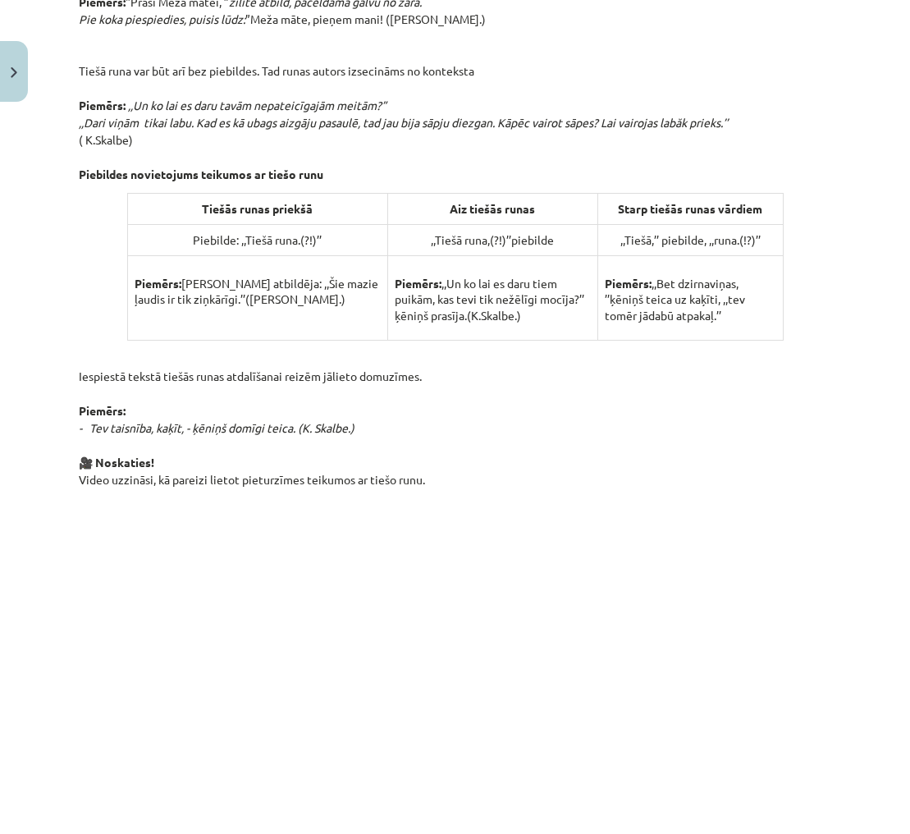
scroll to position [1029, 0]
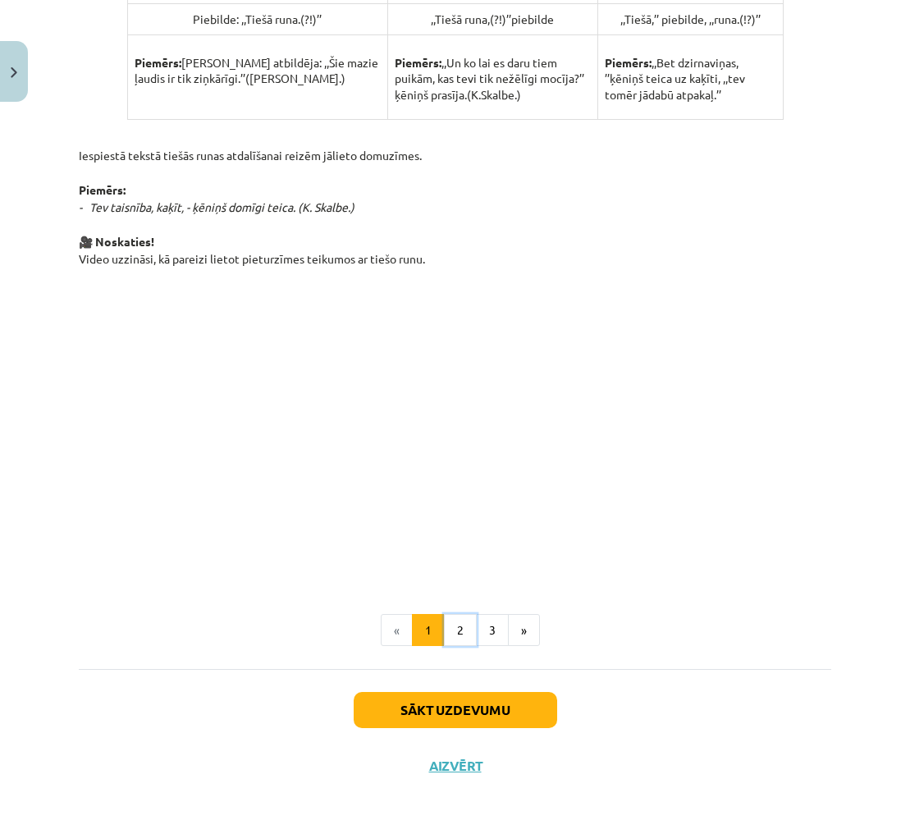
click at [458, 624] on button "2" at bounding box center [460, 630] width 33 height 33
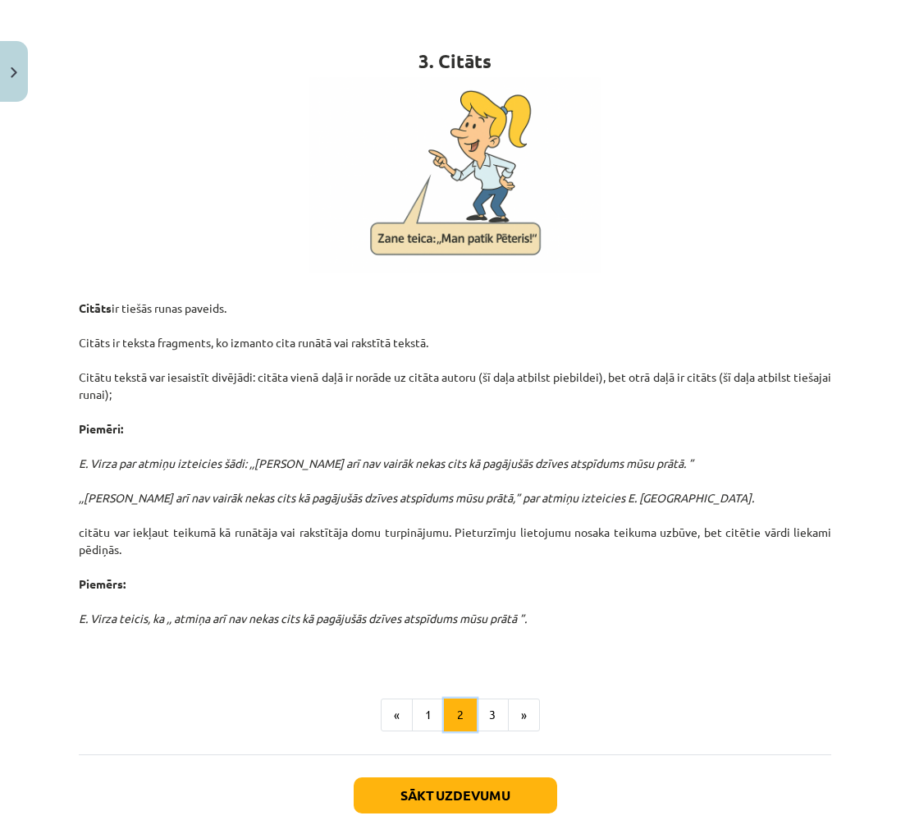
scroll to position [294, 0]
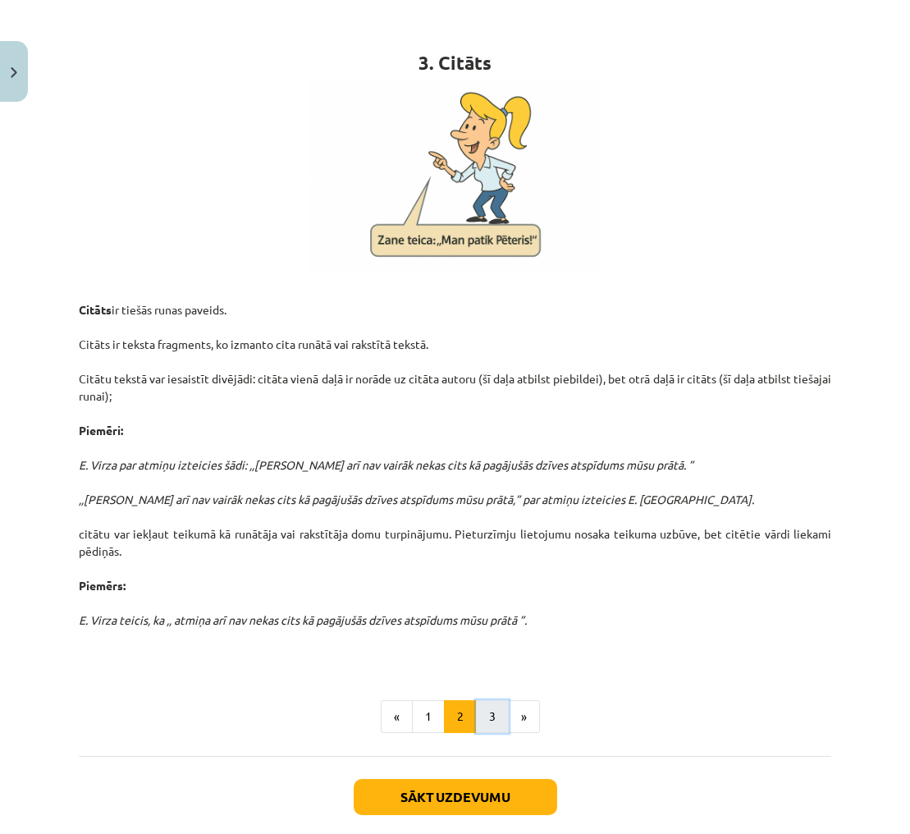
click at [494, 713] on button "3" at bounding box center [492, 716] width 33 height 33
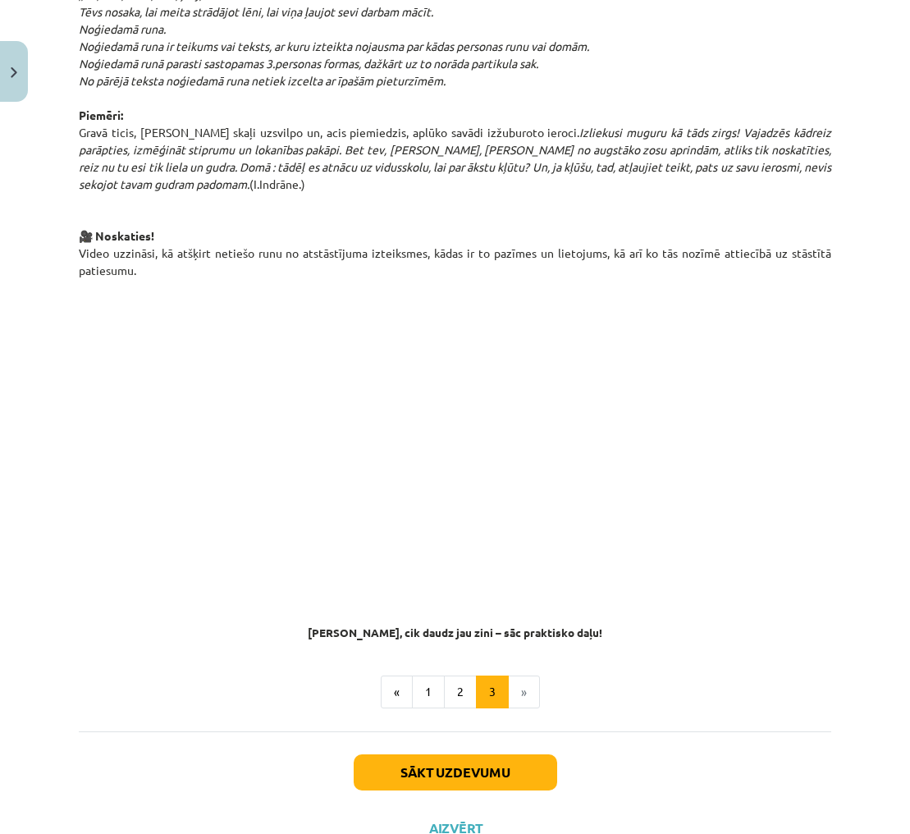
scroll to position [1052, 0]
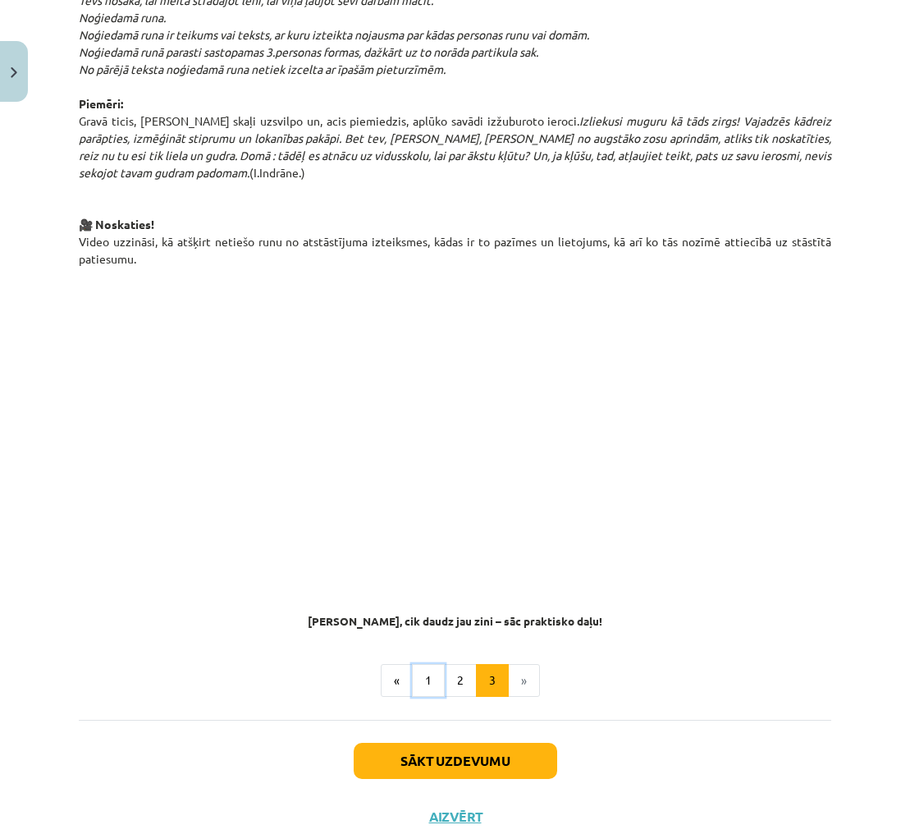
click at [426, 676] on button "1" at bounding box center [428, 680] width 33 height 33
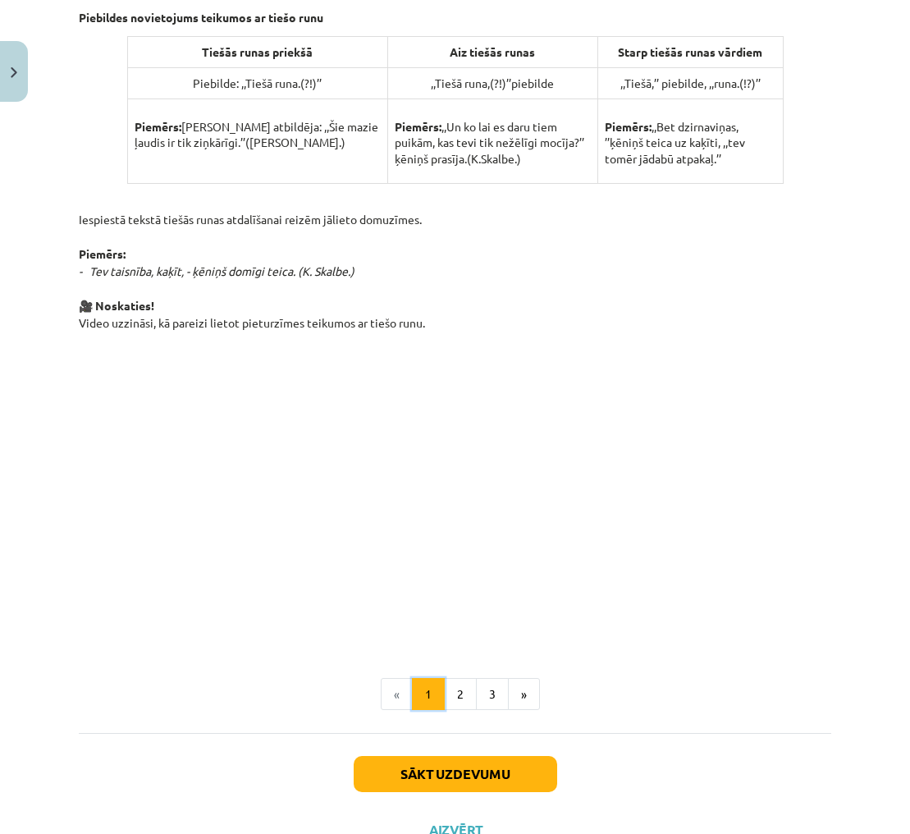
scroll to position [1029, 0]
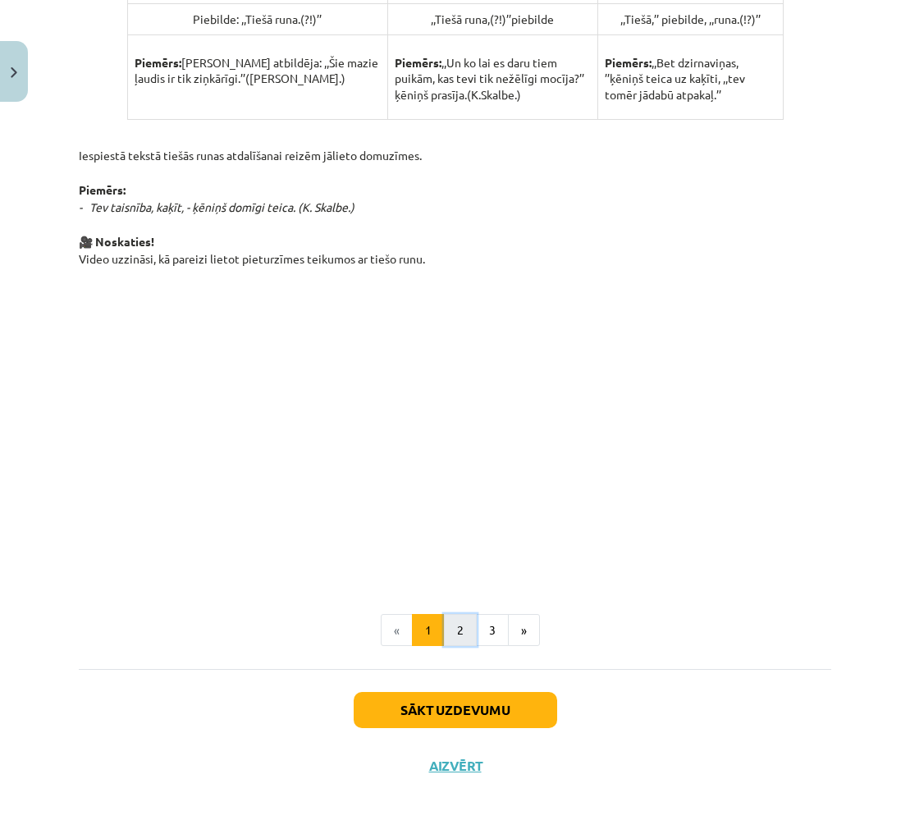
click at [465, 632] on button "2" at bounding box center [460, 630] width 33 height 33
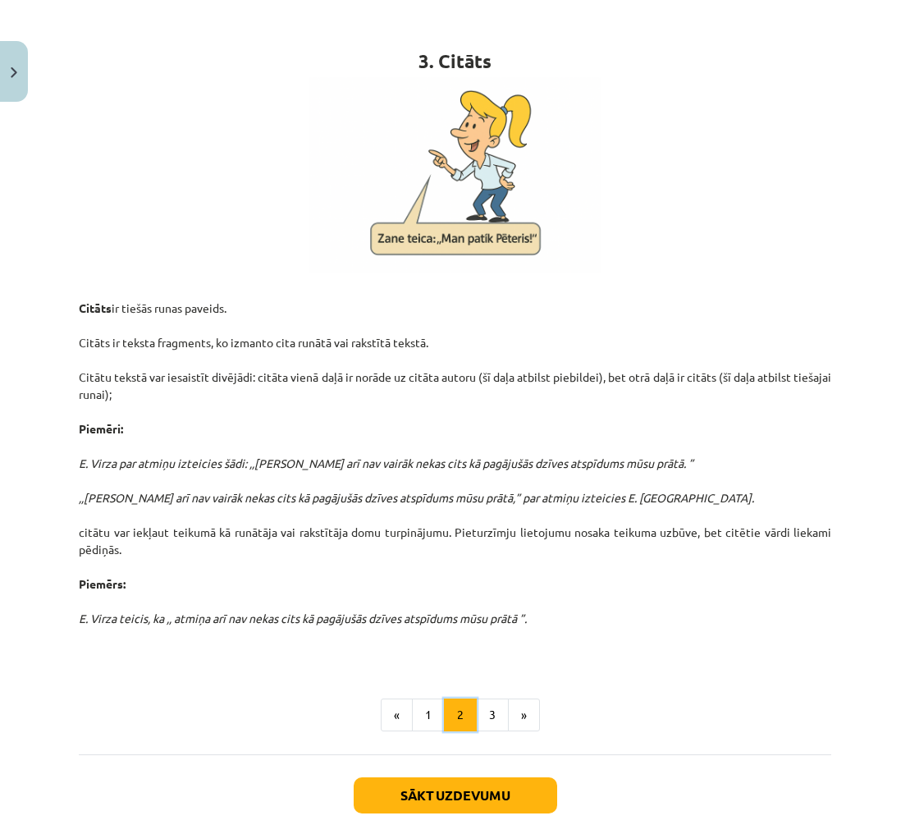
scroll to position [294, 0]
